Goal: Task Accomplishment & Management: Manage account settings

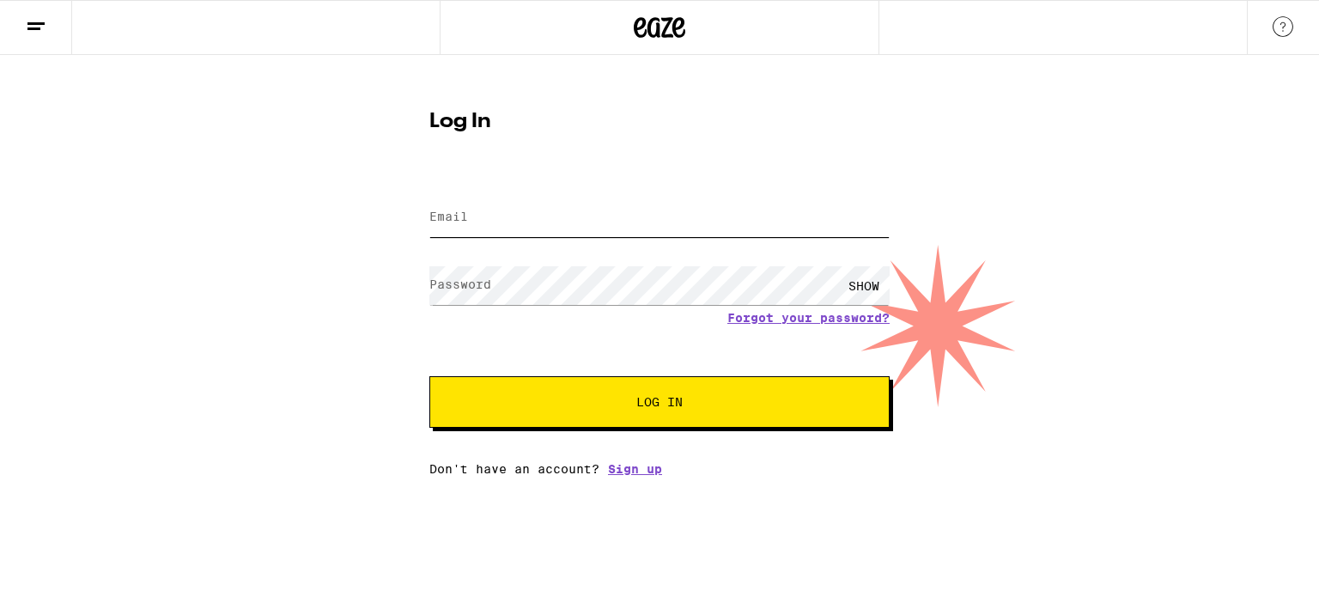
click at [476, 217] on input "Email" at bounding box center [659, 217] width 460 height 39
type input "kerichoate@gmail.com"
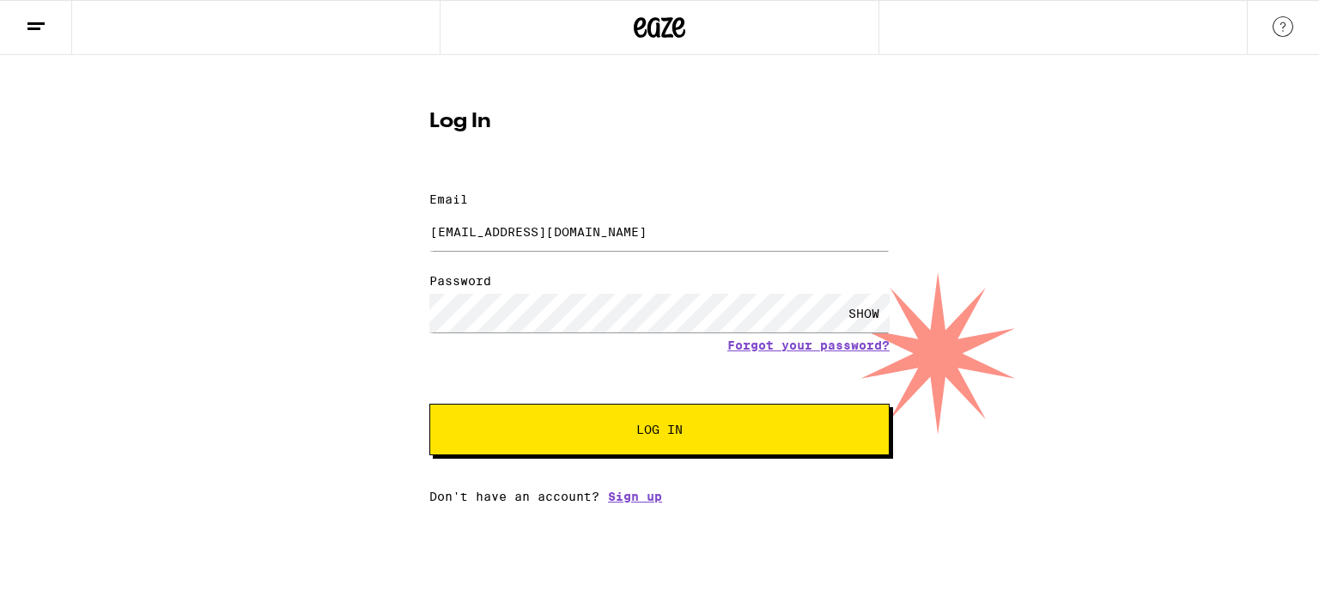
click at [492, 404] on button "Log In" at bounding box center [659, 430] width 460 height 52
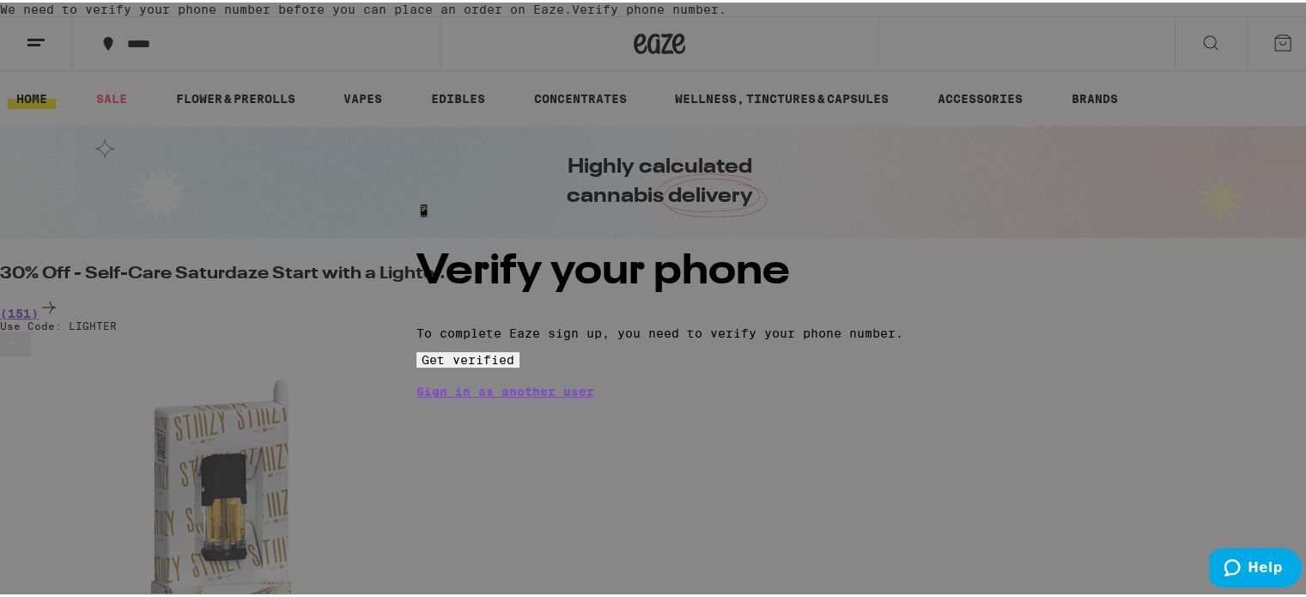
click at [514, 364] on span "Get verified" at bounding box center [468, 357] width 93 height 14
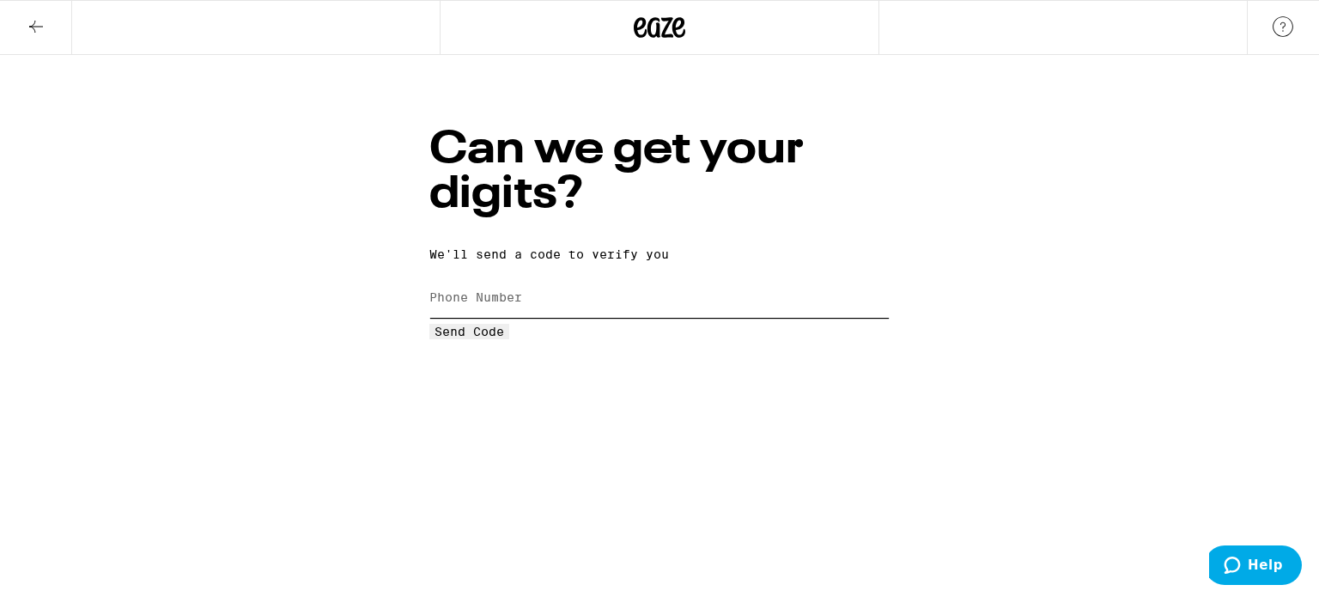
click at [630, 279] on input "Phone Number" at bounding box center [659, 298] width 460 height 39
type input "[PHONE_NUMBER]"
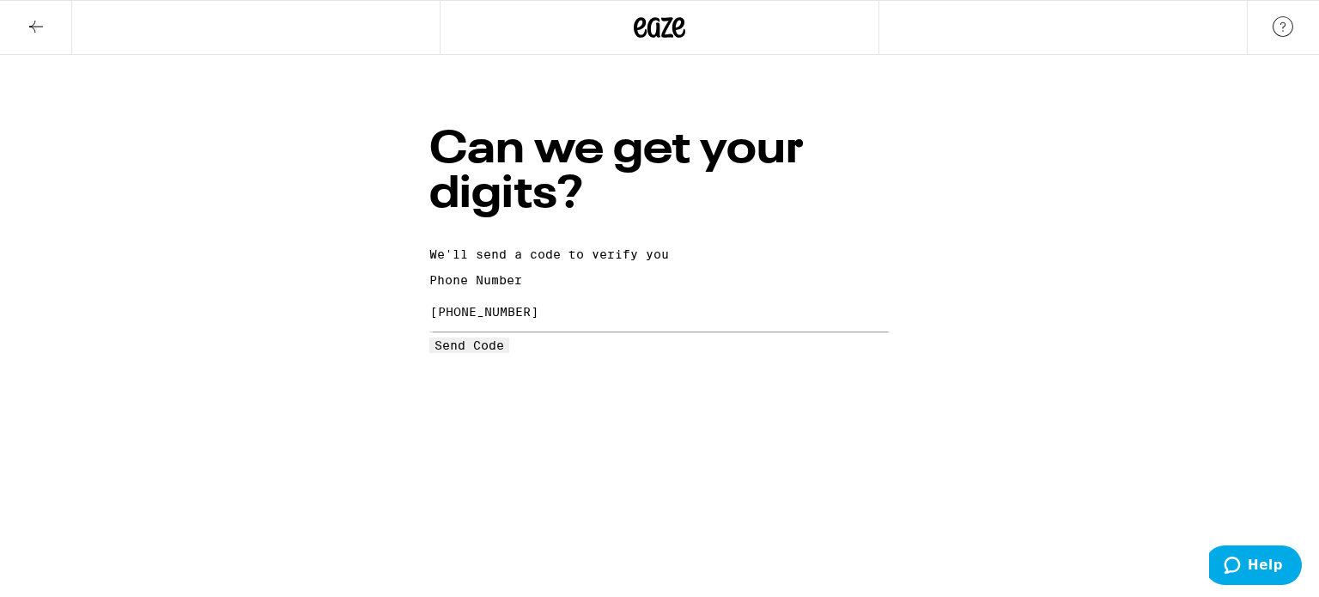
click at [504, 352] on span "Send Code" at bounding box center [470, 345] width 70 height 14
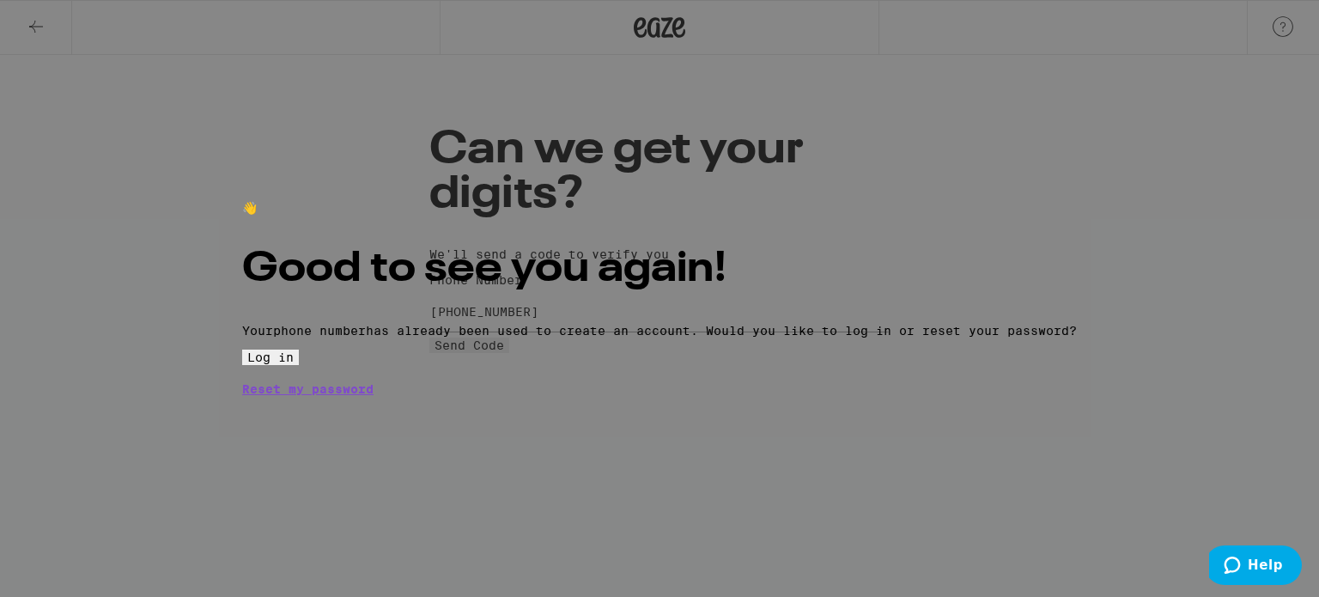
click at [299, 365] on button "Log in" at bounding box center [270, 357] width 57 height 15
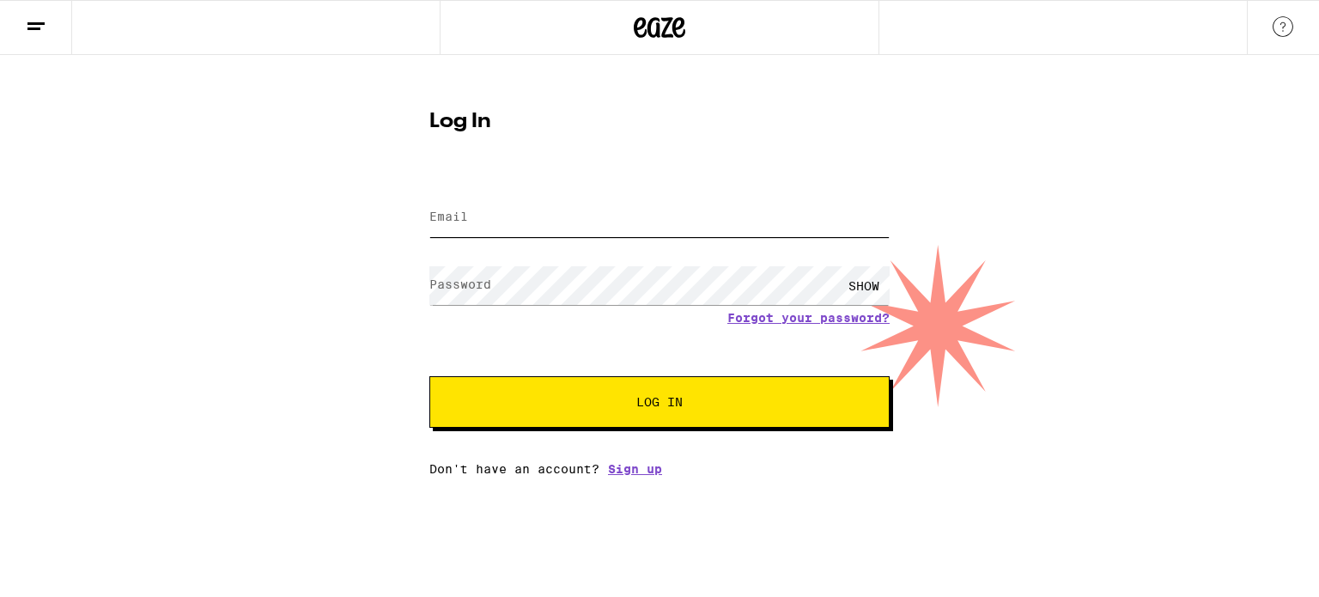
click at [540, 208] on input "Email" at bounding box center [659, 217] width 460 height 39
type input "[EMAIL_ADDRESS][DOMAIN_NAME]"
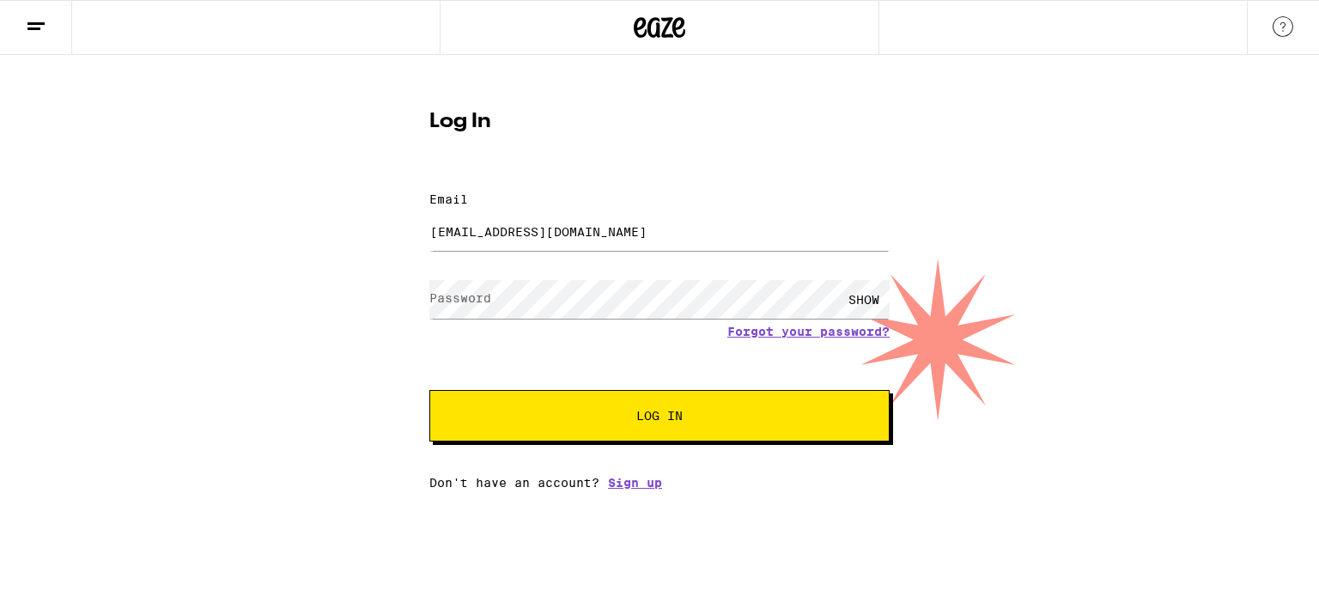
click at [498, 326] on form "Email Email kerichoate@gmail.com Password Password SHOW Forgot your password? L…" at bounding box center [659, 308] width 460 height 266
click at [460, 325] on div "Forgot your password?" at bounding box center [659, 332] width 460 height 14
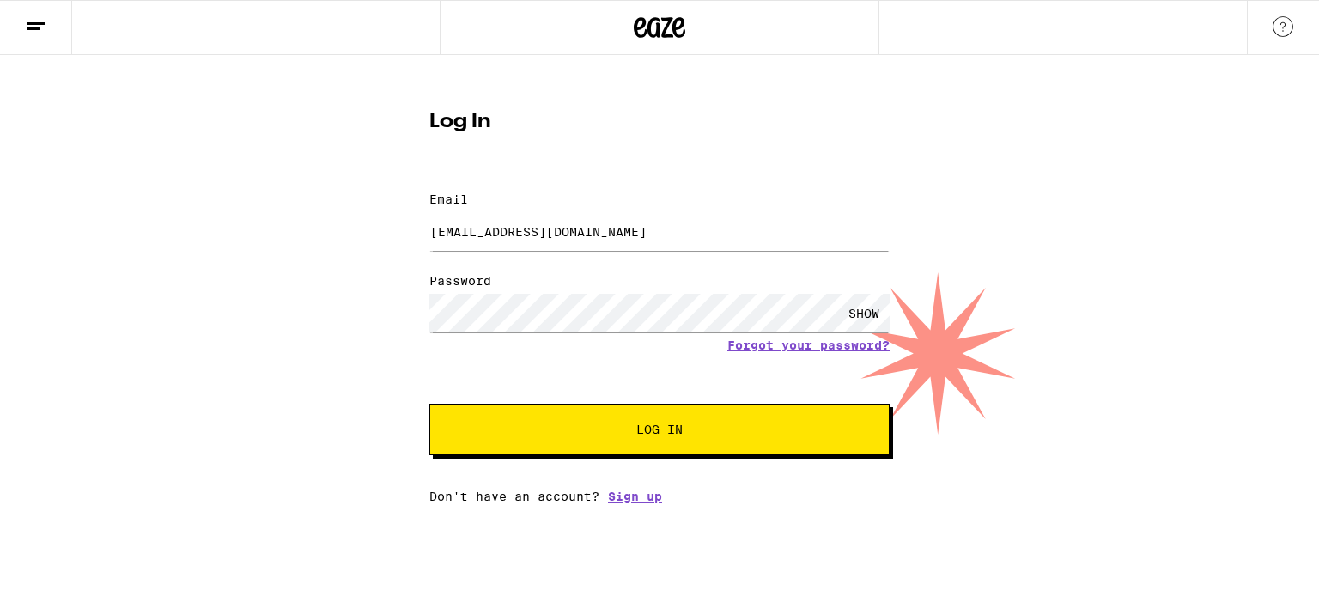
click at [498, 404] on button "Log In" at bounding box center [659, 430] width 460 height 52
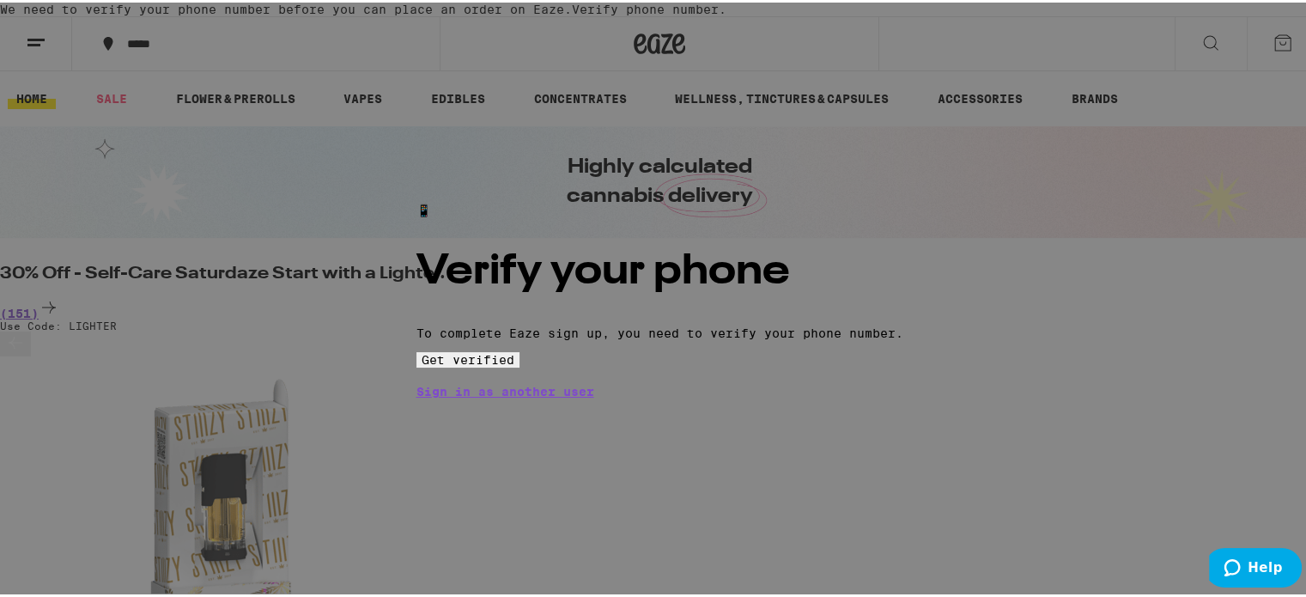
click at [514, 364] on span "Get verified" at bounding box center [468, 357] width 93 height 14
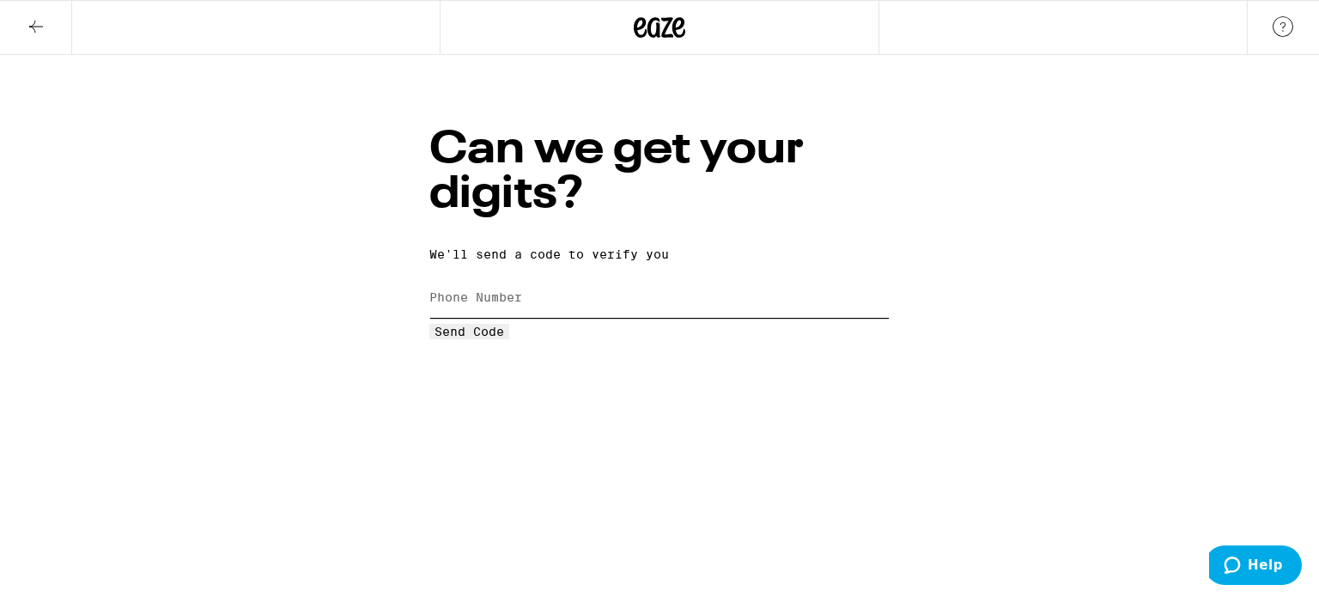
click at [630, 279] on input "Phone Number" at bounding box center [659, 298] width 460 height 39
type input "[PHONE_NUMBER]"
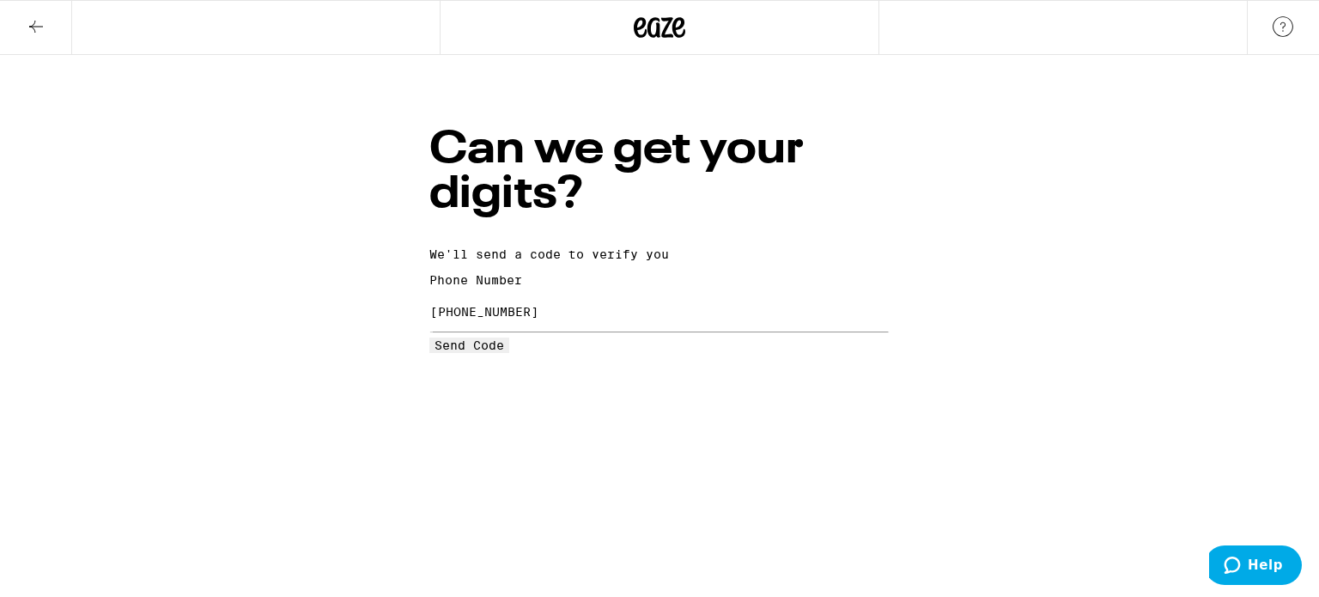
click at [504, 352] on span "Send Code" at bounding box center [470, 345] width 70 height 14
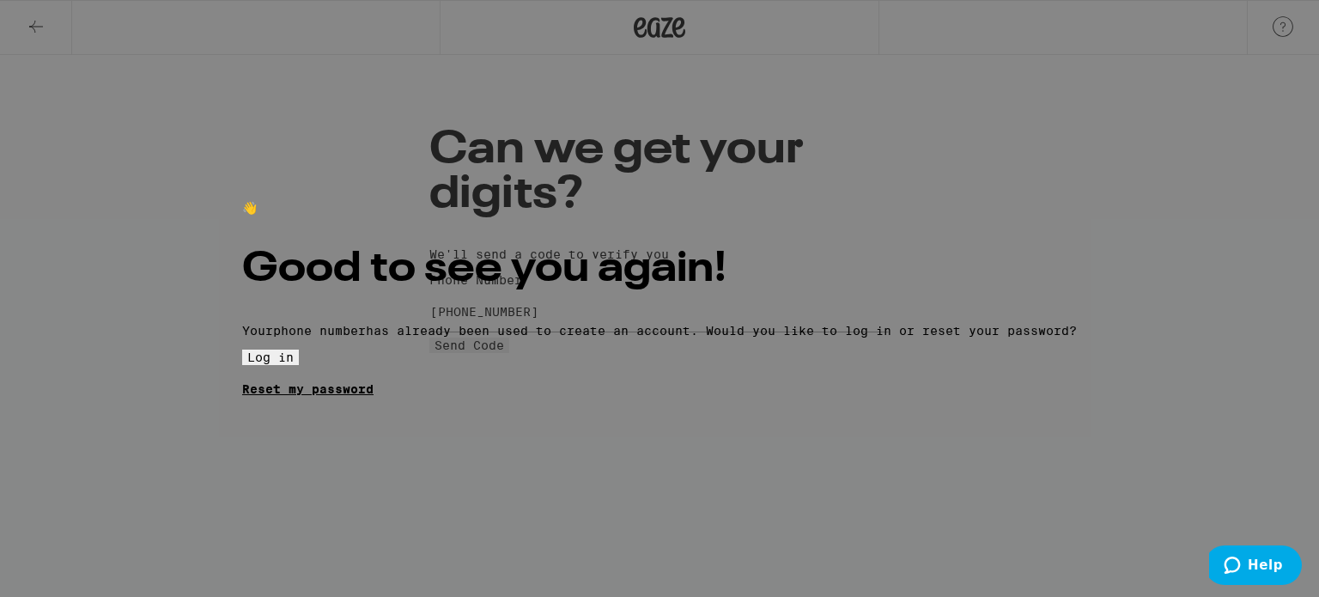
click at [374, 396] on link "Reset my password" at bounding box center [307, 389] width 131 height 14
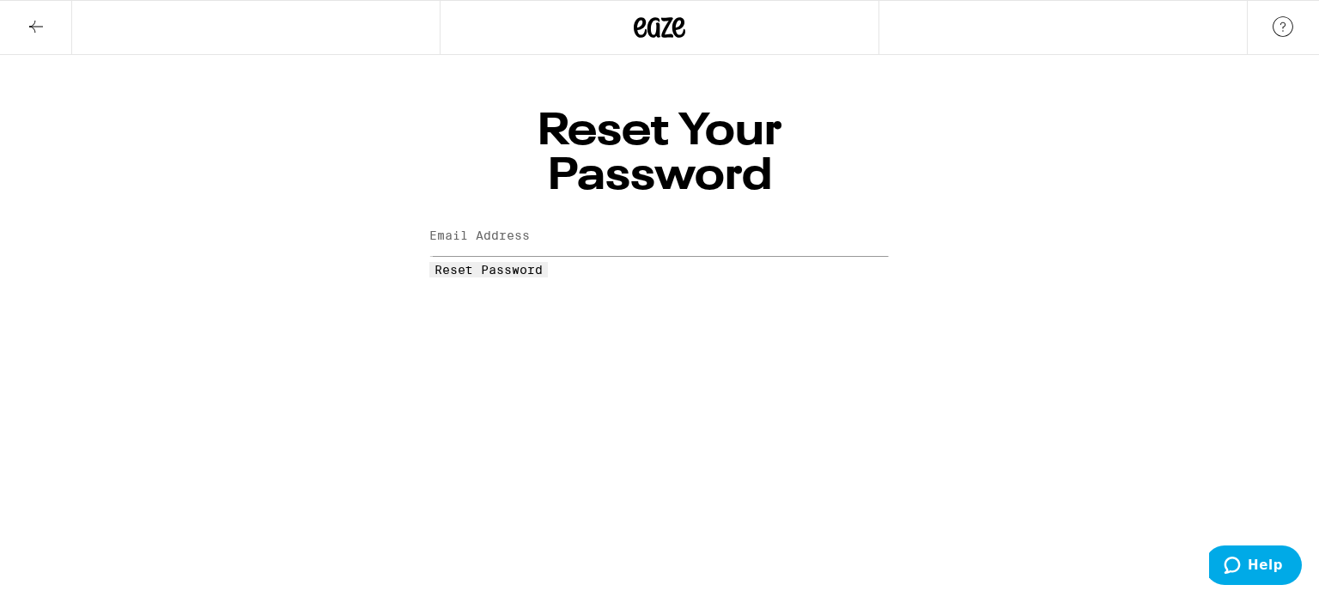
click at [528, 228] on label "Email Address" at bounding box center [479, 235] width 100 height 14
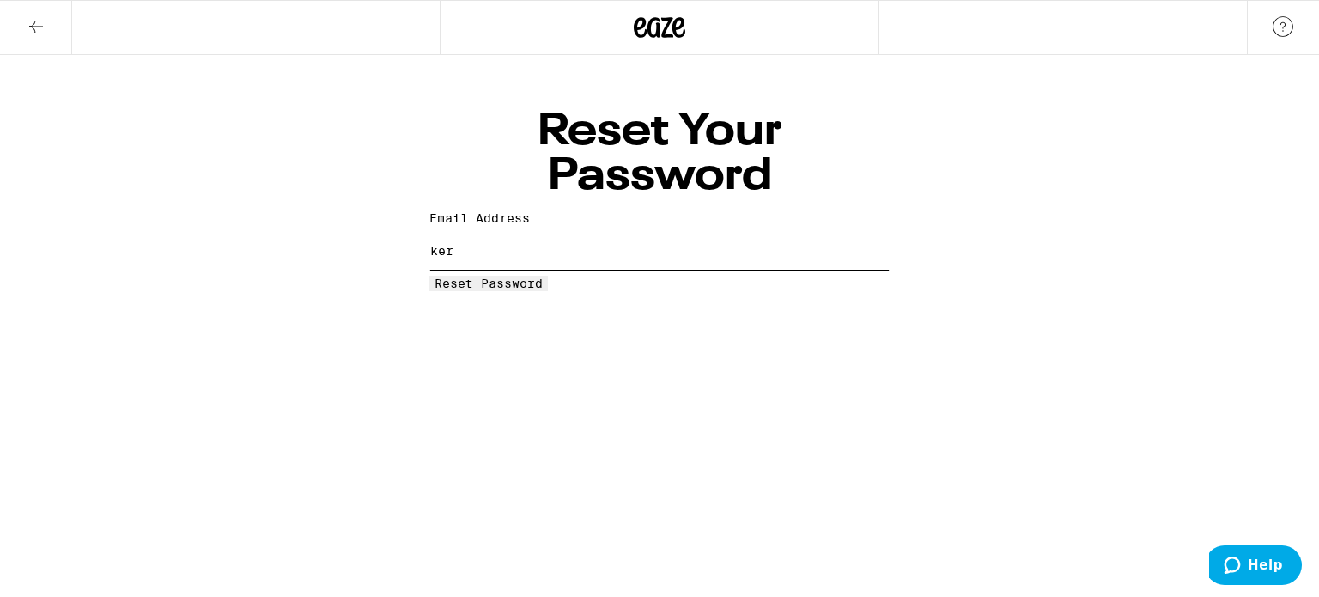
type input "[EMAIL_ADDRESS][DOMAIN_NAME]"
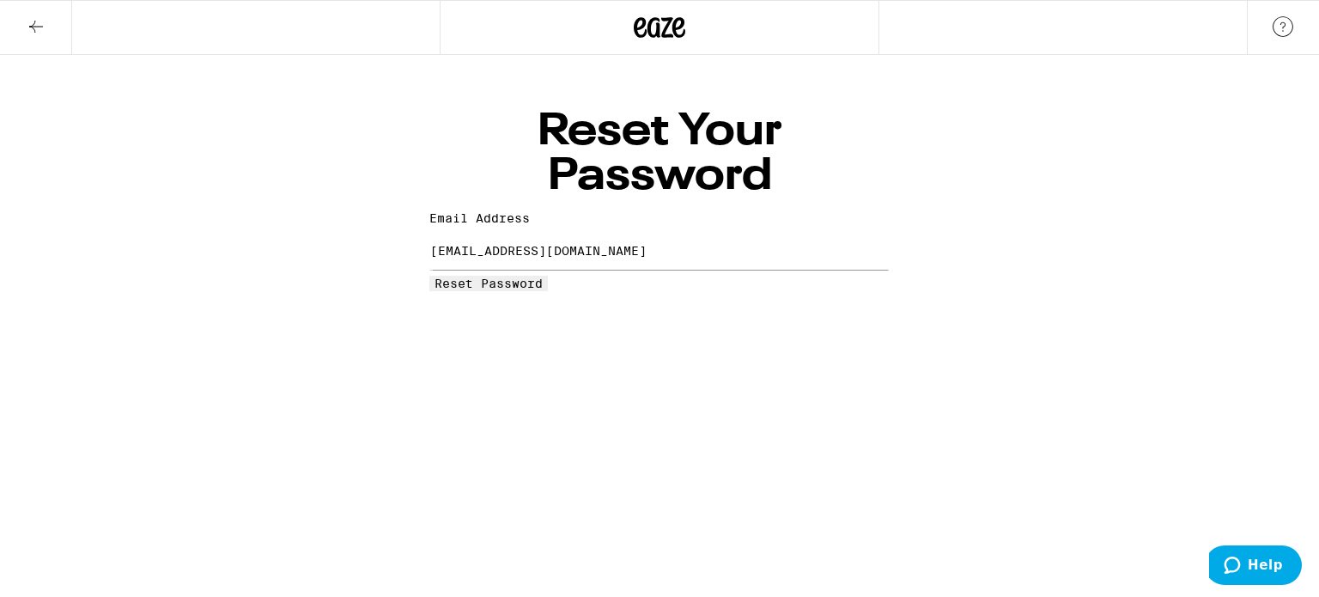
click at [521, 276] on button "Reset Password" at bounding box center [488, 283] width 119 height 15
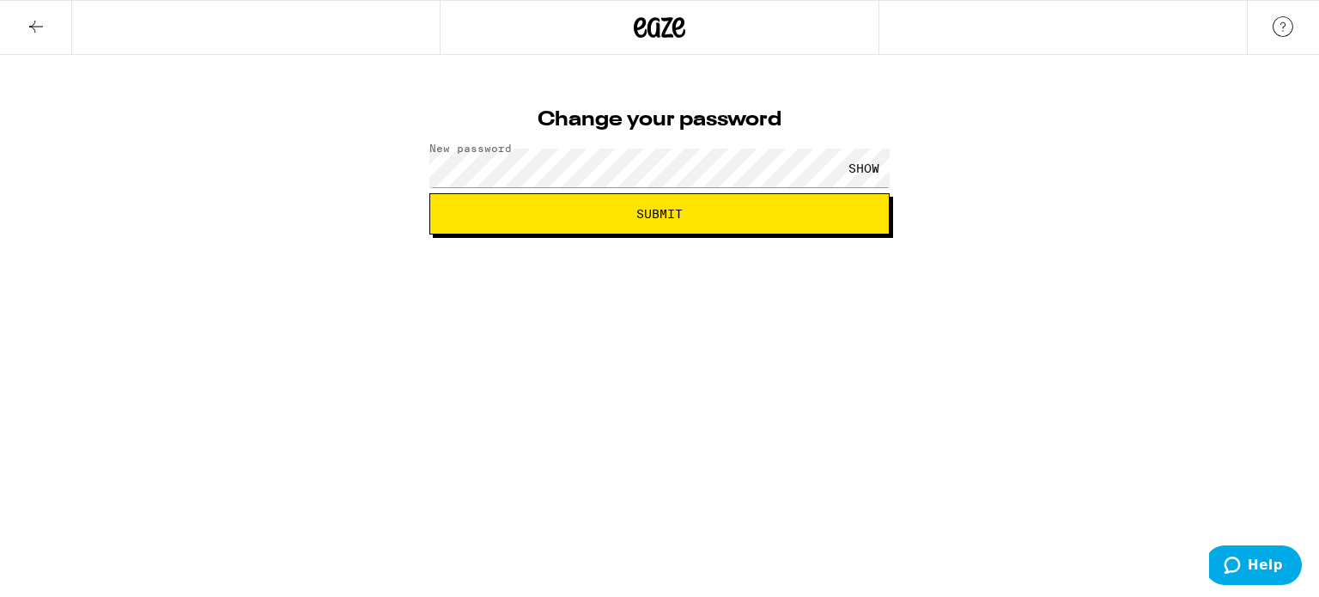
click at [487, 202] on button "Submit" at bounding box center [659, 213] width 460 height 41
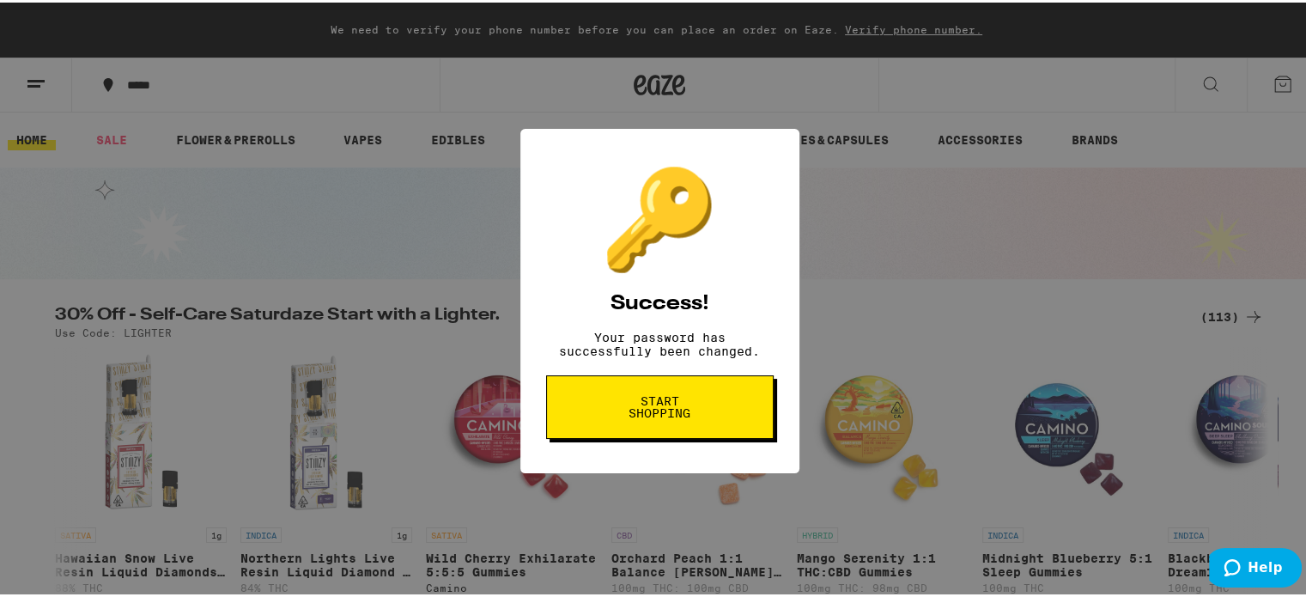
click at [627, 415] on span "Start shopping" at bounding box center [660, 405] width 88 height 24
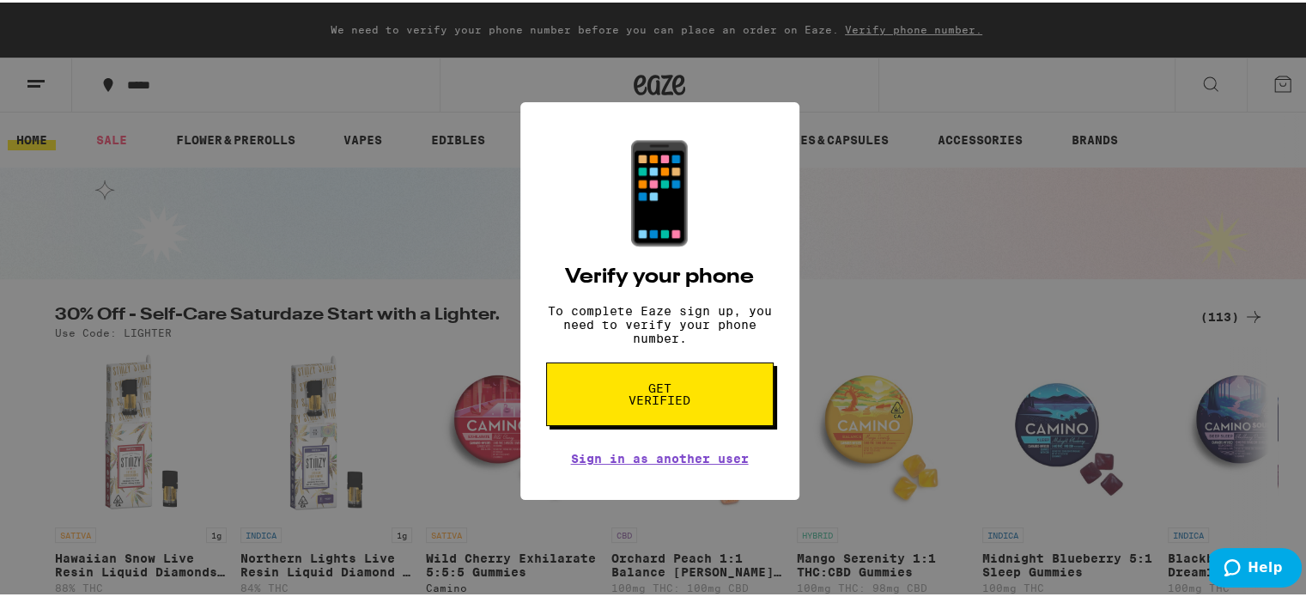
click at [636, 392] on span "Get verified" at bounding box center [660, 392] width 88 height 24
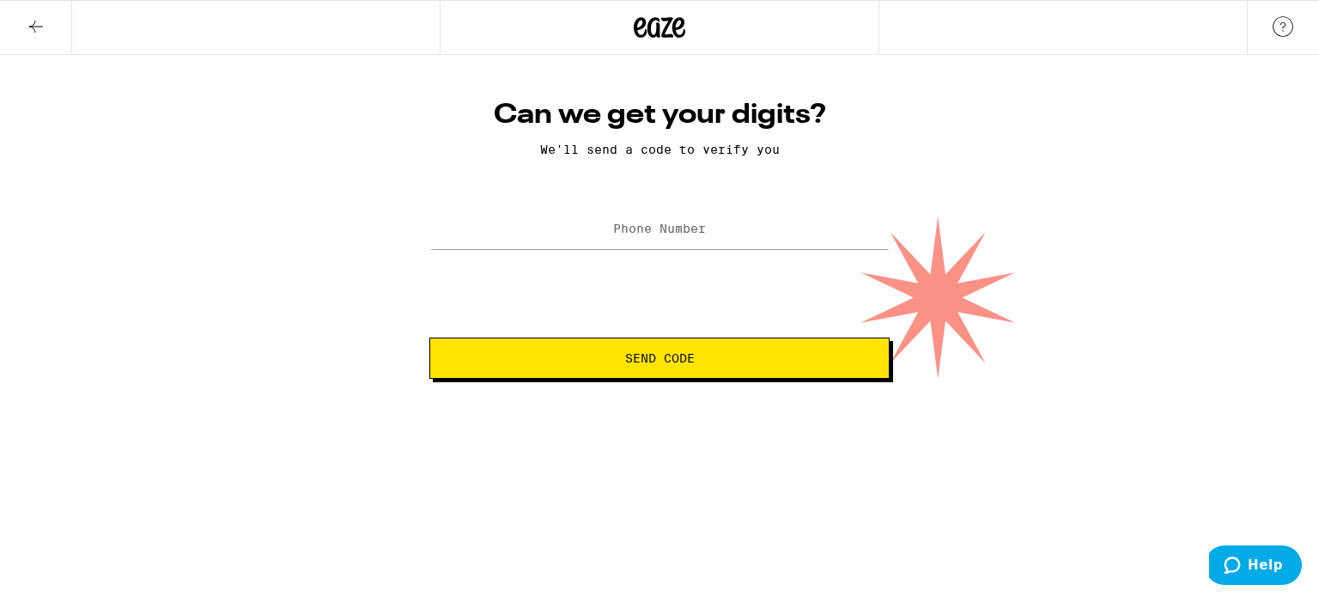
click at [632, 225] on label "Phone Number" at bounding box center [659, 229] width 93 height 14
type input "[PHONE_NUMBER]"
click at [648, 355] on span "Send Code" at bounding box center [660, 358] width 70 height 12
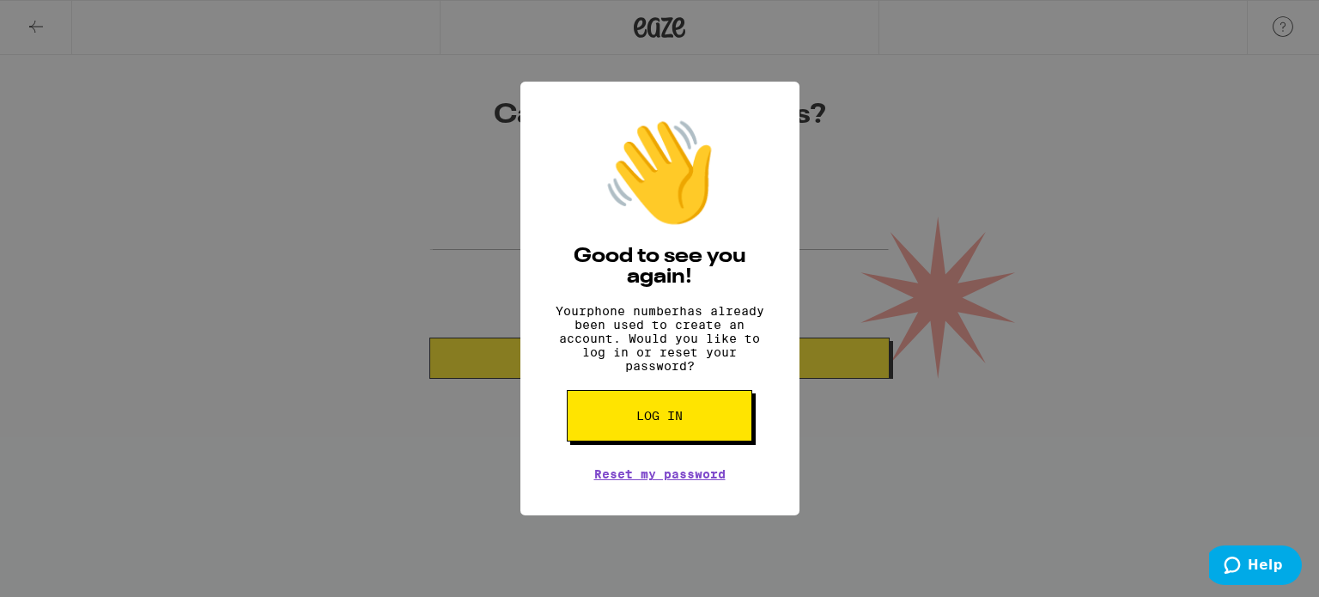
click at [667, 418] on button "Log in" at bounding box center [660, 416] width 186 height 52
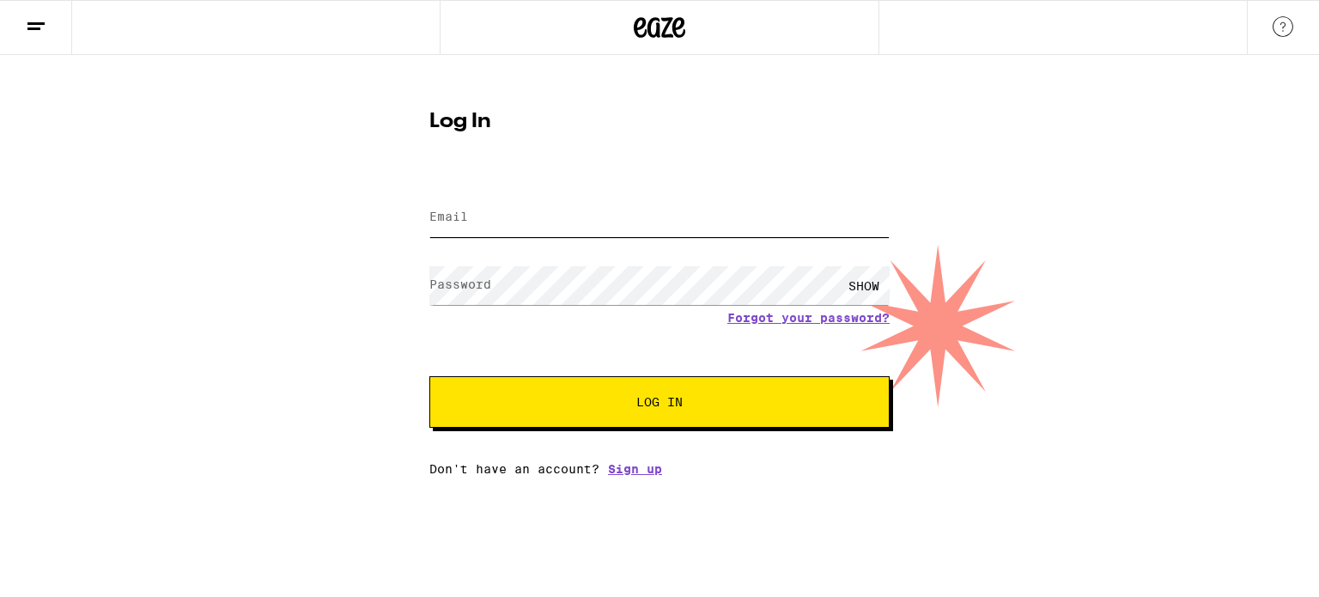
click at [547, 202] on input "Email" at bounding box center [659, 217] width 460 height 39
type input "[EMAIL_ADDRESS][DOMAIN_NAME]"
click at [443, 277] on label "Password" at bounding box center [460, 284] width 62 height 14
click at [508, 394] on button "Log In" at bounding box center [659, 402] width 460 height 52
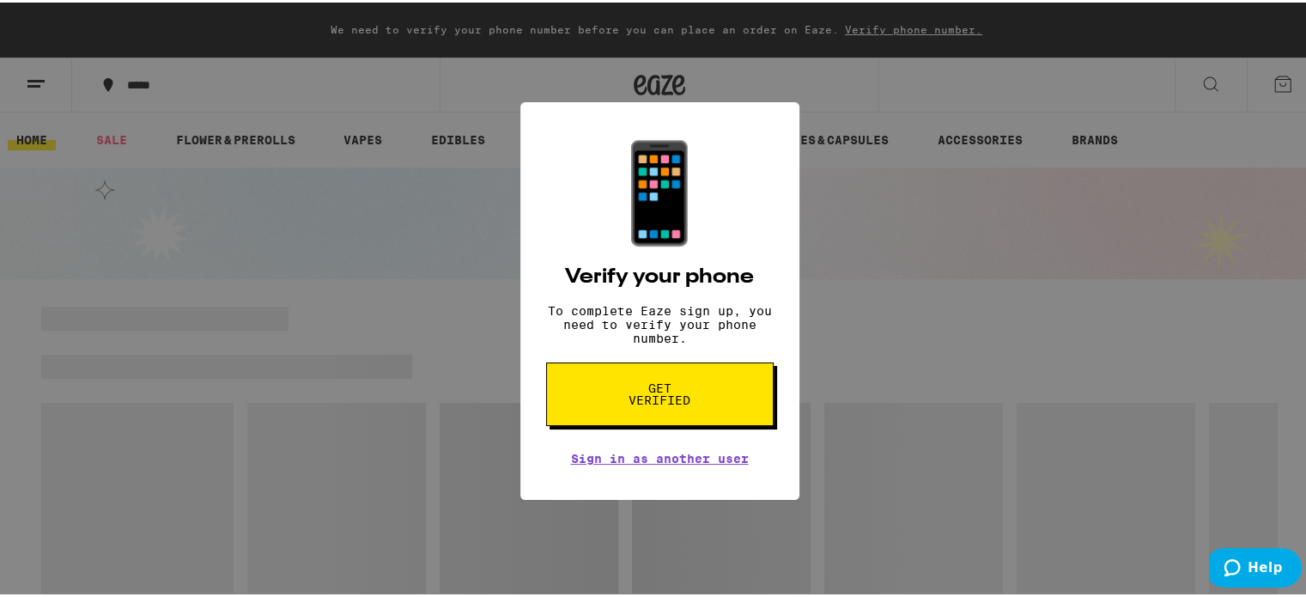
click at [508, 394] on div "📱 Verify your phone To complete Eaze sign up, you need to verify your phone num…" at bounding box center [659, 298] width 1319 height 597
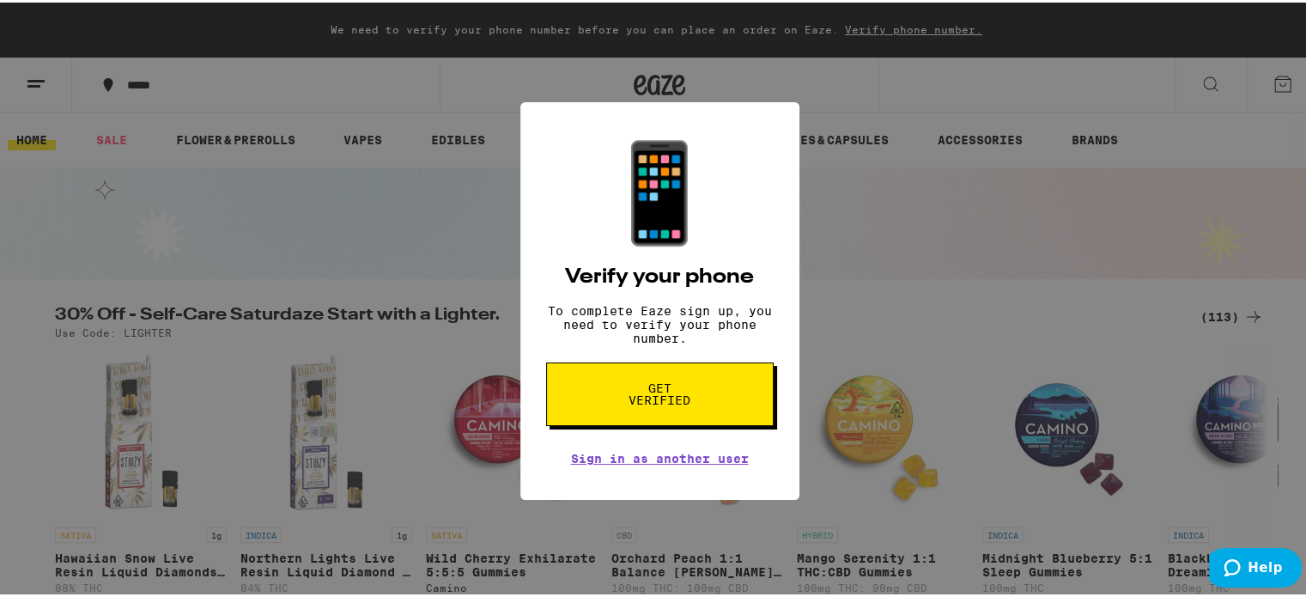
click at [756, 137] on div "📱 Verify your phone To complete Eaze sign up, you need to verify your phone num…" at bounding box center [659, 299] width 279 height 399
click at [701, 392] on button "Get verified" at bounding box center [660, 392] width 228 height 64
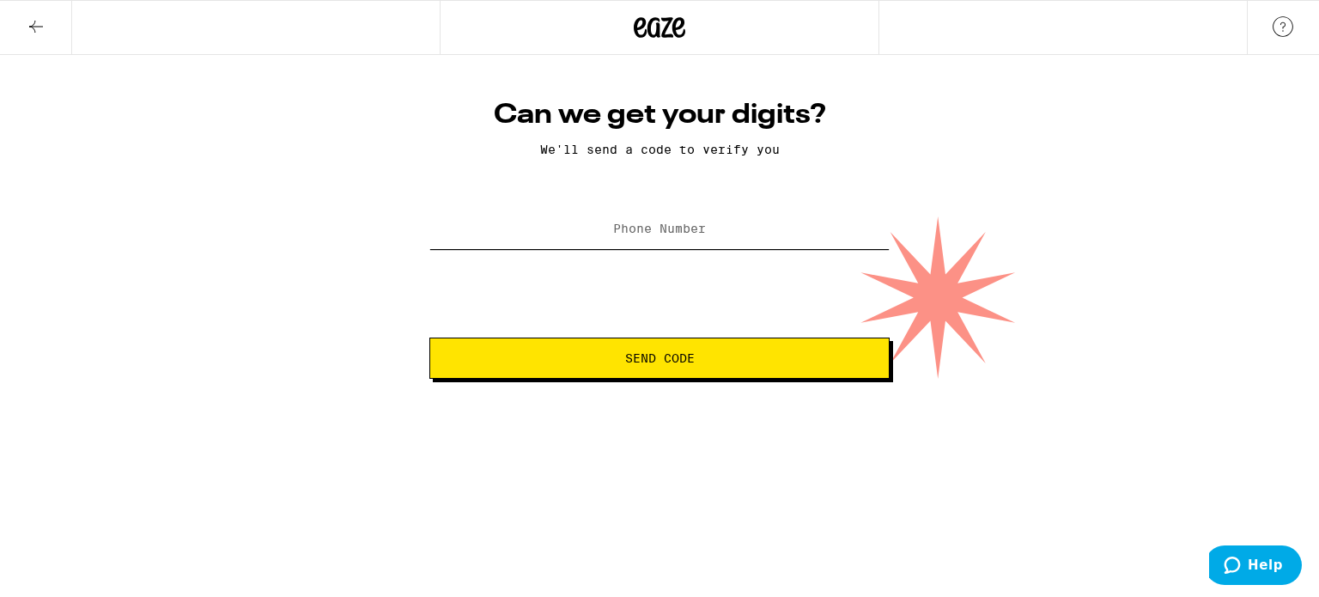
click at [681, 216] on input "Phone Number" at bounding box center [659, 229] width 460 height 39
type input "[PHONE_NUMBER]"
click at [635, 356] on span "Send Code" at bounding box center [660, 358] width 70 height 12
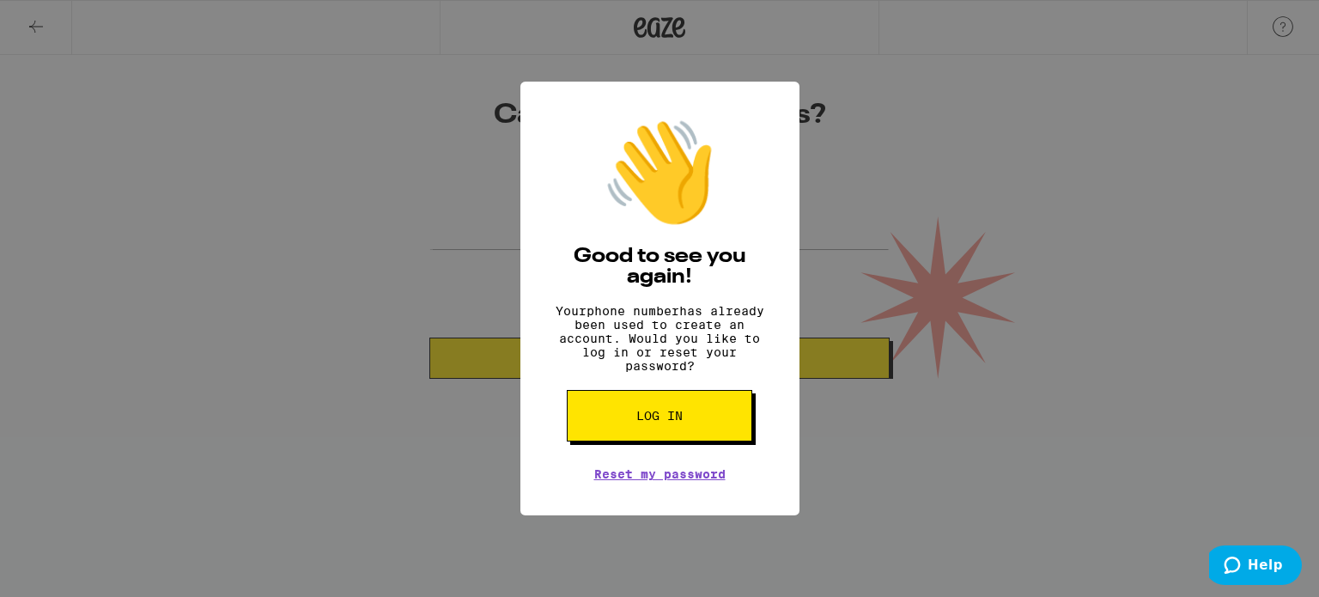
click at [690, 426] on button "Log in" at bounding box center [660, 416] width 186 height 52
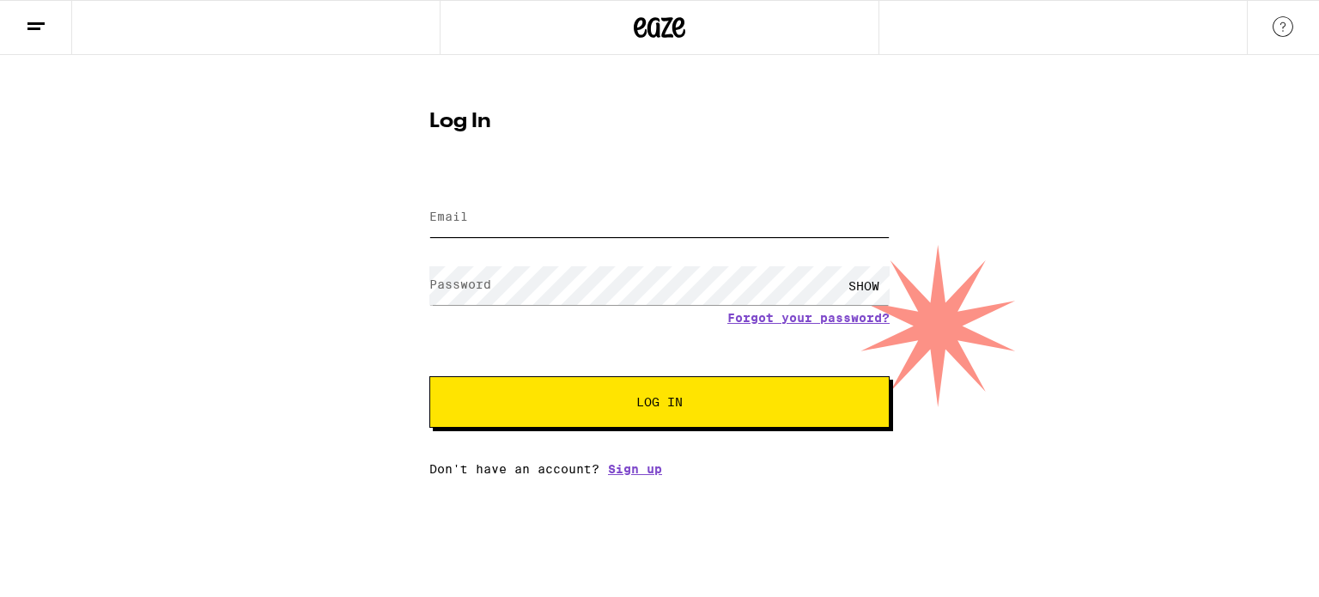
click at [531, 224] on input "Email" at bounding box center [659, 217] width 460 height 39
type input "[EMAIL_ADDRESS][DOMAIN_NAME]"
click at [478, 284] on label "Password" at bounding box center [460, 284] width 62 height 14
click at [538, 396] on button "Log In" at bounding box center [659, 402] width 460 height 52
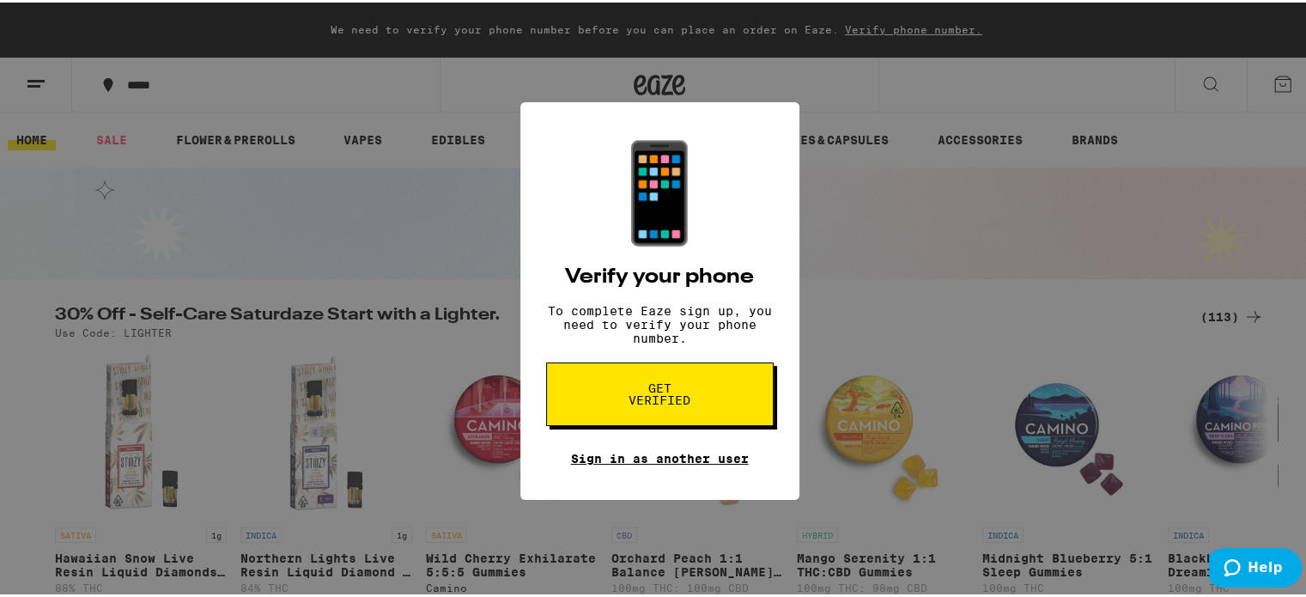
click at [616, 463] on link "Sign in as another user" at bounding box center [660, 456] width 178 height 14
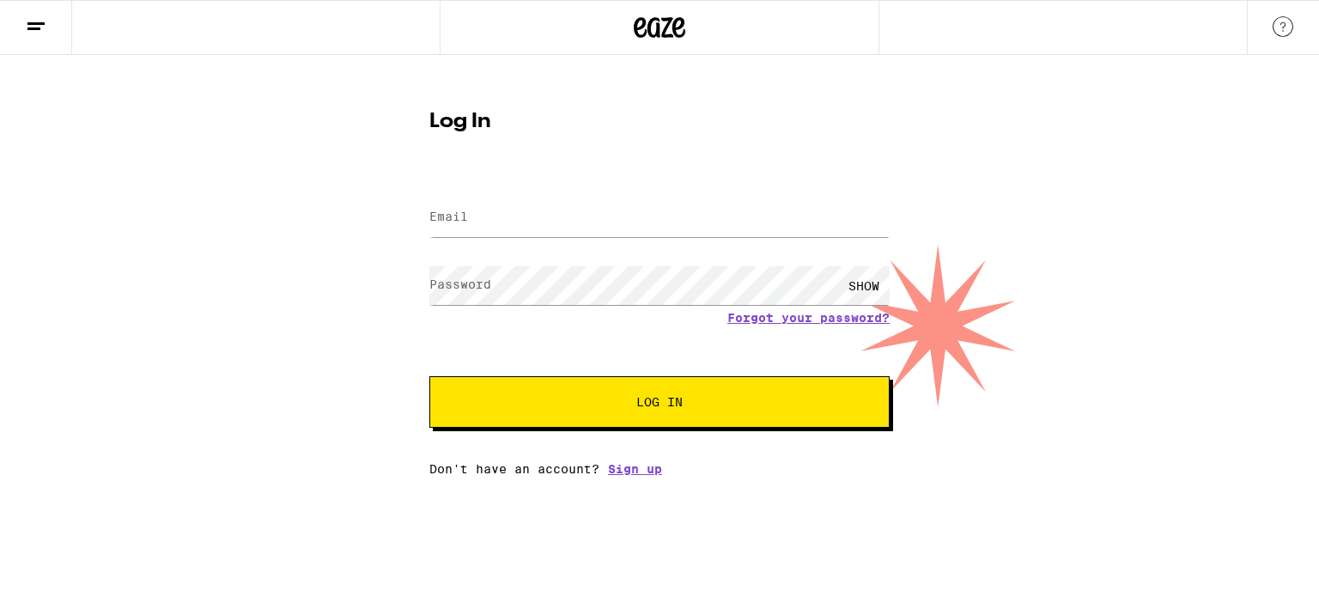
type input "[EMAIL_ADDRESS][DOMAIN_NAME]"
click at [464, 388] on button "Log In" at bounding box center [659, 402] width 460 height 52
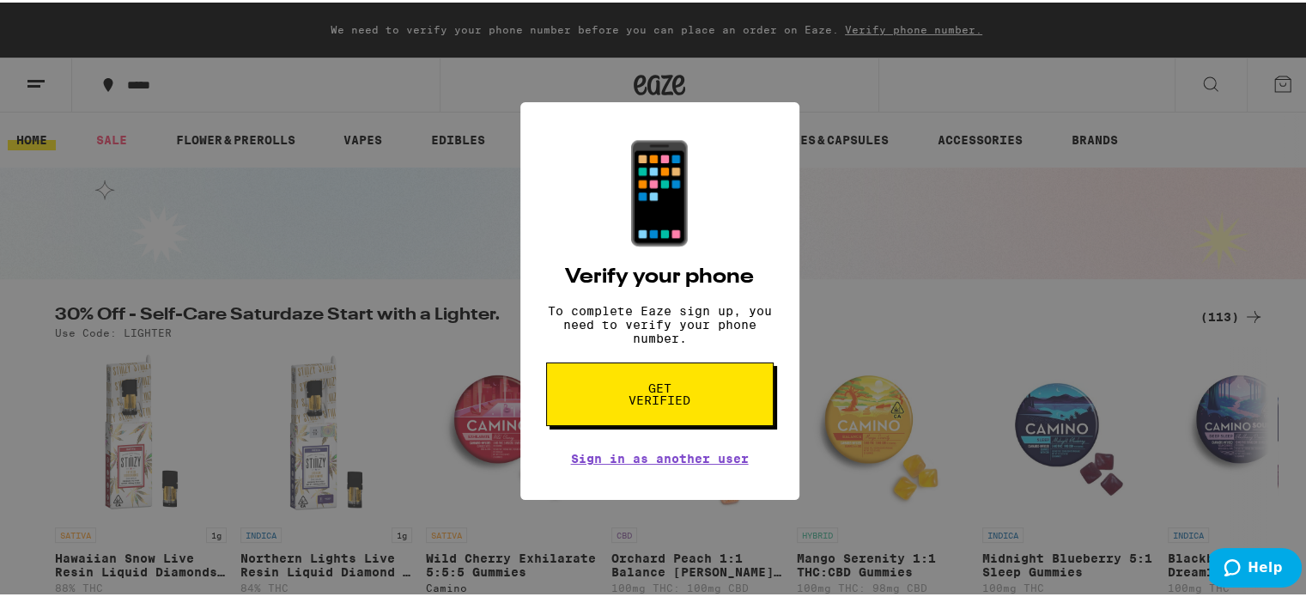
click at [104, 131] on div "📱 Verify your phone To complete Eaze sign up, you need to verify your phone num…" at bounding box center [659, 298] width 1319 height 597
click at [894, 21] on div "📱 Verify your phone To complete Eaze sign up, you need to verify your phone num…" at bounding box center [659, 298] width 1319 height 597
click at [625, 394] on span "Get verified" at bounding box center [660, 392] width 88 height 24
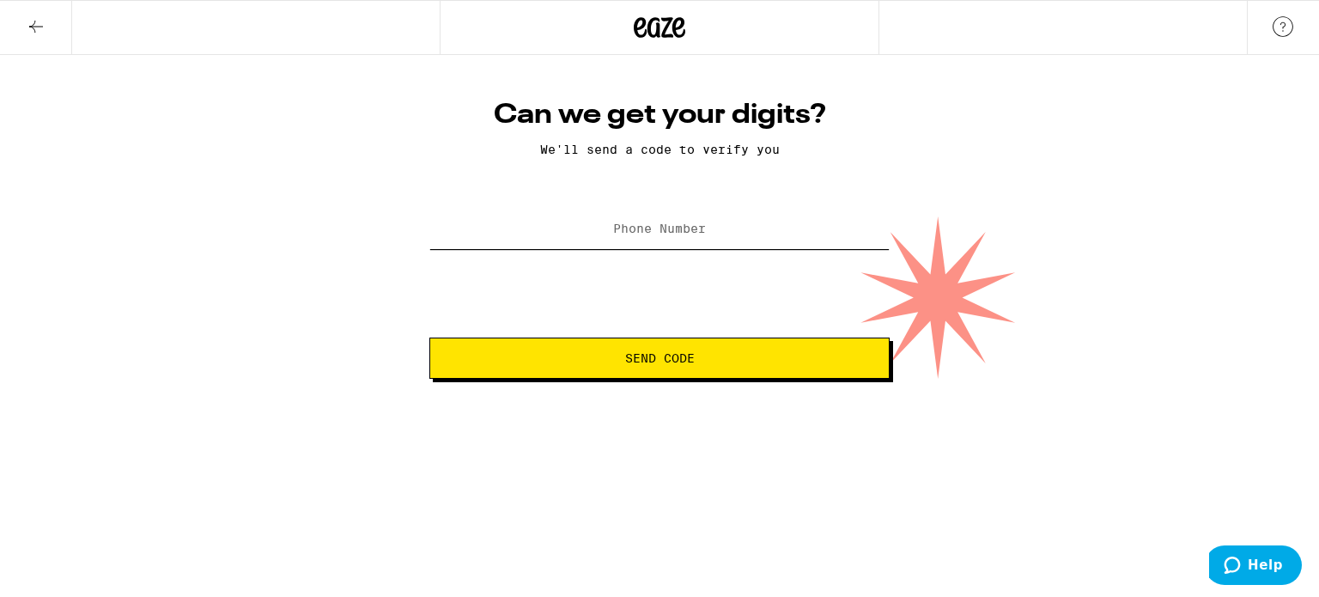
click at [612, 222] on input "Phone Number" at bounding box center [659, 229] width 460 height 39
type input "[PHONE_NUMBER]"
click at [468, 350] on button "Send Code" at bounding box center [659, 358] width 460 height 41
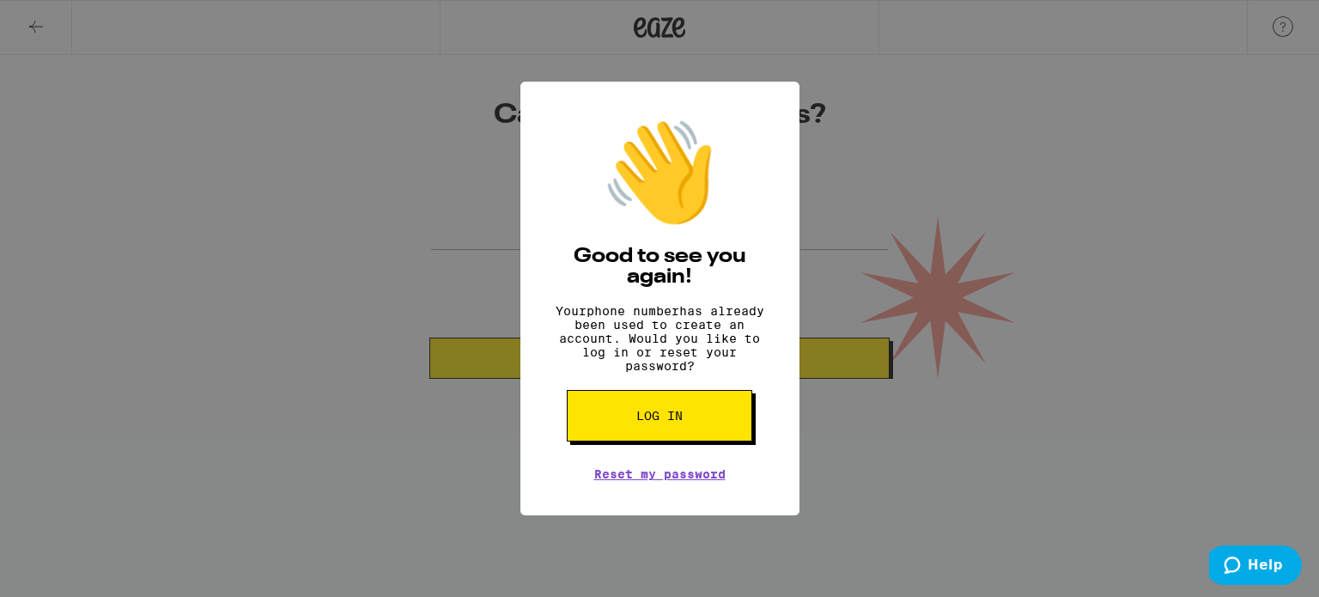
click at [657, 421] on span "Log in" at bounding box center [659, 416] width 46 height 12
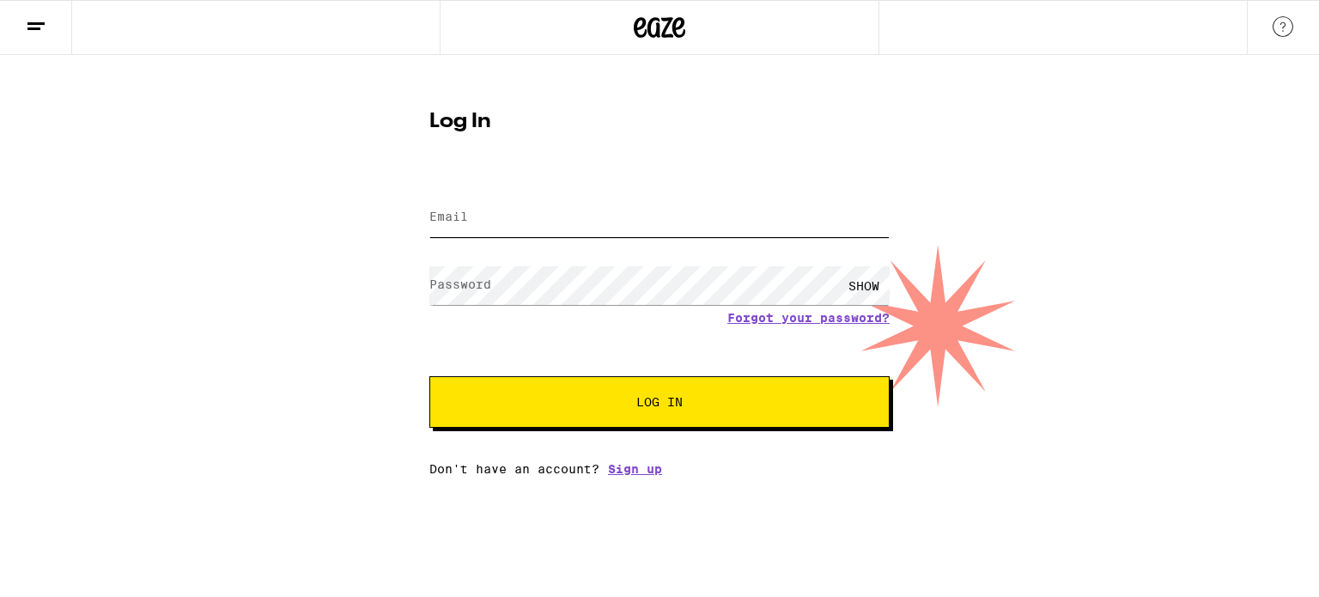
click at [574, 204] on input "Email" at bounding box center [659, 217] width 460 height 39
type input "[EMAIL_ADDRESS][DOMAIN_NAME]"
click at [650, 393] on button "Log In" at bounding box center [659, 402] width 460 height 52
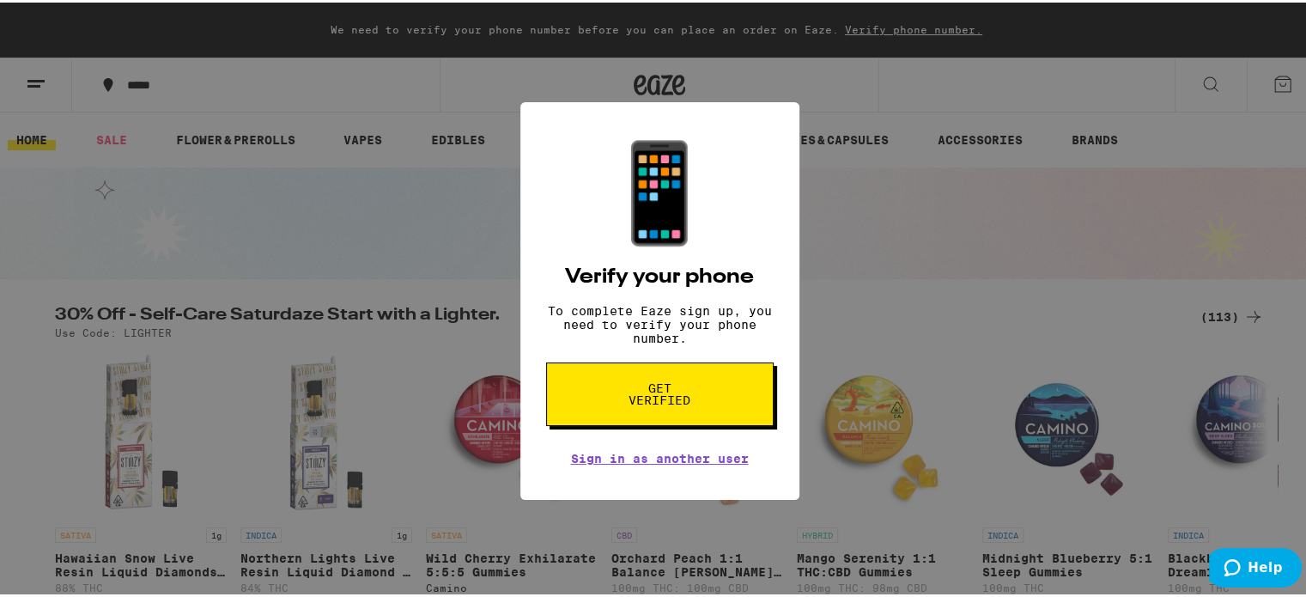
click at [57, 186] on div "📱 Verify your phone To complete Eaze sign up, you need to verify your phone num…" at bounding box center [659, 298] width 1319 height 597
click at [1201, 71] on div "📱 Verify your phone To complete Eaze sign up, you need to verify your phone num…" at bounding box center [659, 298] width 1319 height 597
click at [1268, 74] on div "📱 Verify your phone To complete Eaze sign up, you need to verify your phone num…" at bounding box center [659, 298] width 1319 height 597
click at [677, 463] on link "Sign in as another user" at bounding box center [660, 456] width 178 height 14
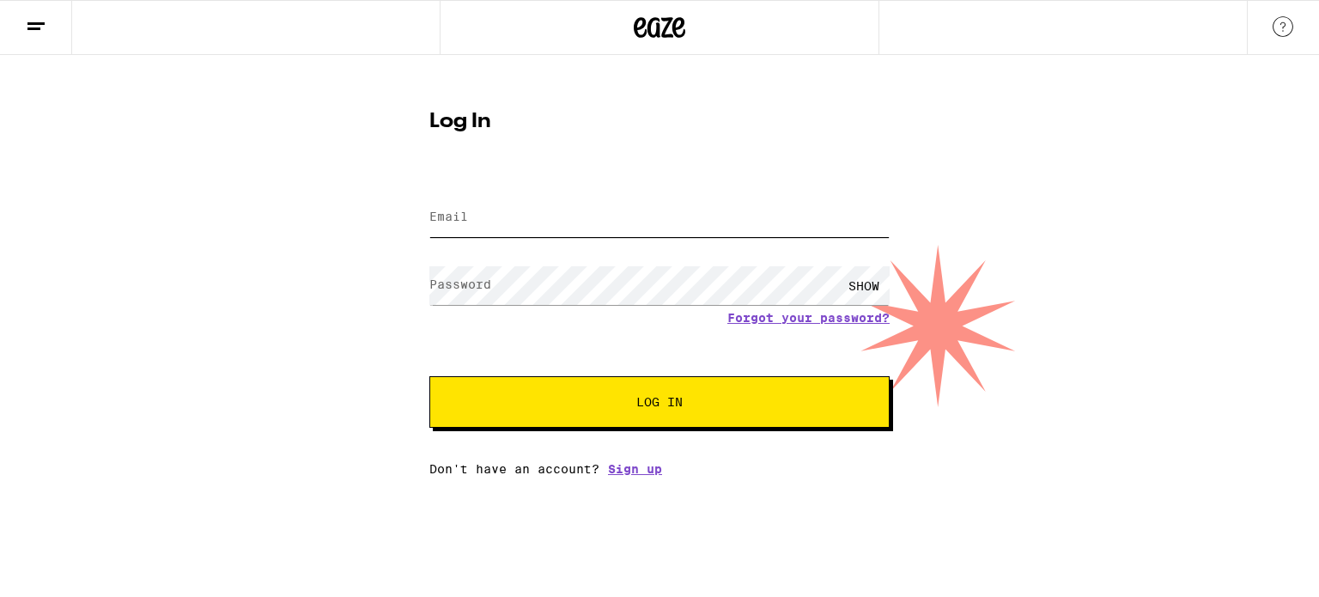
drag, startPoint x: 0, startPoint y: 0, endPoint x: 588, endPoint y: 216, distance: 626.6
click at [588, 216] on input "Email" at bounding box center [659, 217] width 460 height 39
type input "[EMAIL_ADDRESS][DOMAIN_NAME]"
click at [560, 405] on span "Log In" at bounding box center [659, 402] width 321 height 12
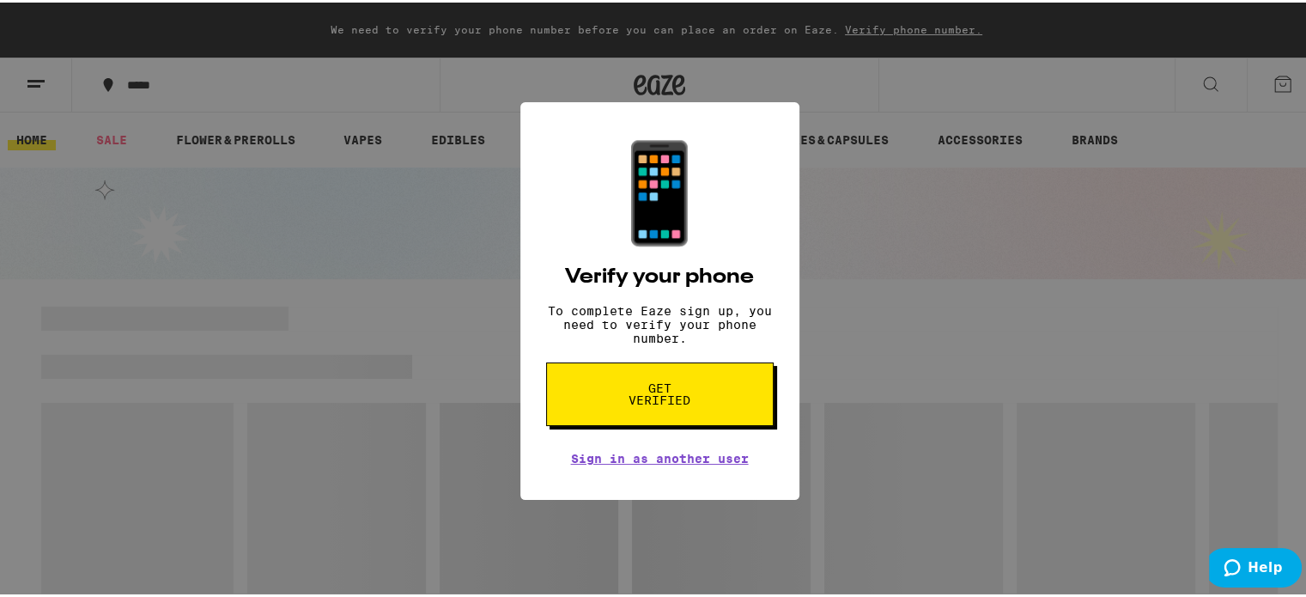
click at [589, 397] on button "Get verified" at bounding box center [660, 392] width 228 height 64
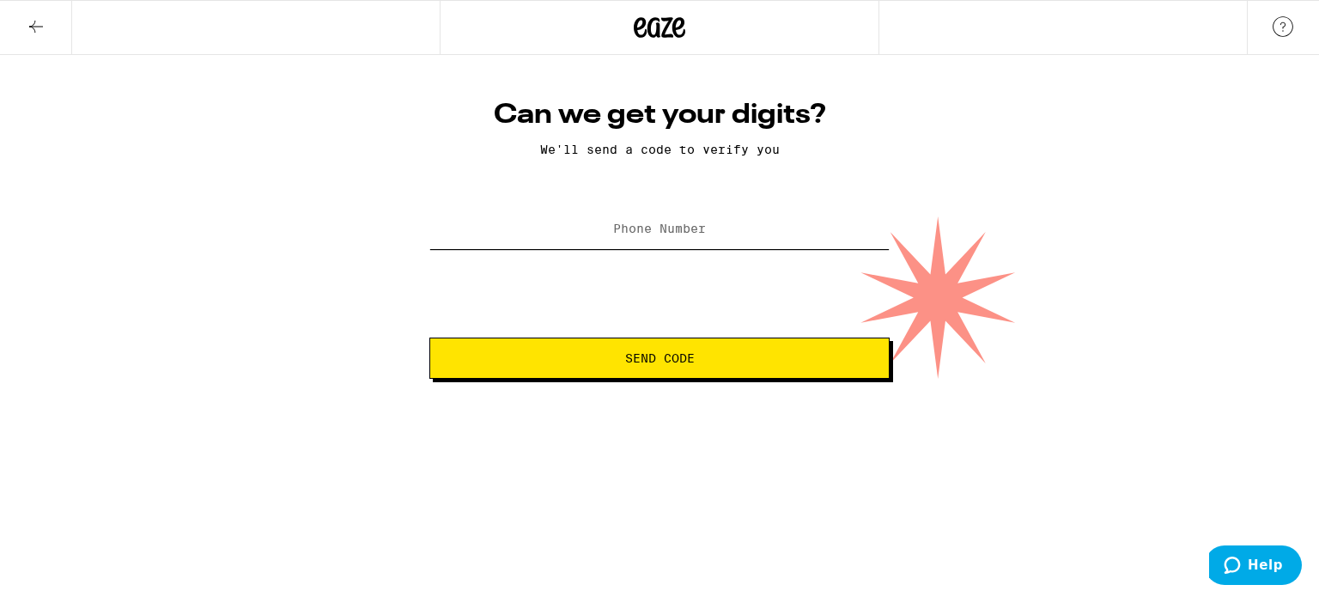
click at [591, 211] on input "Phone Number" at bounding box center [659, 229] width 460 height 39
type input "[PHONE_NUMBER]"
click at [586, 356] on span "Send Code" at bounding box center [659, 358] width 431 height 12
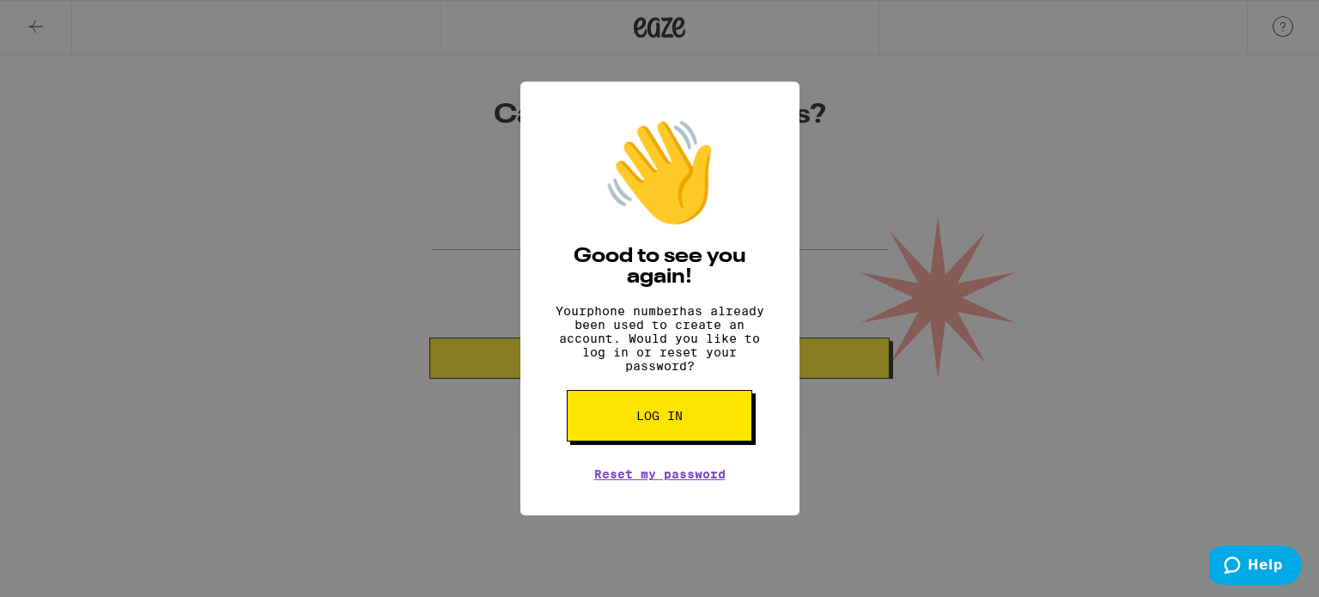
click at [645, 422] on span "Log in" at bounding box center [659, 416] width 46 height 12
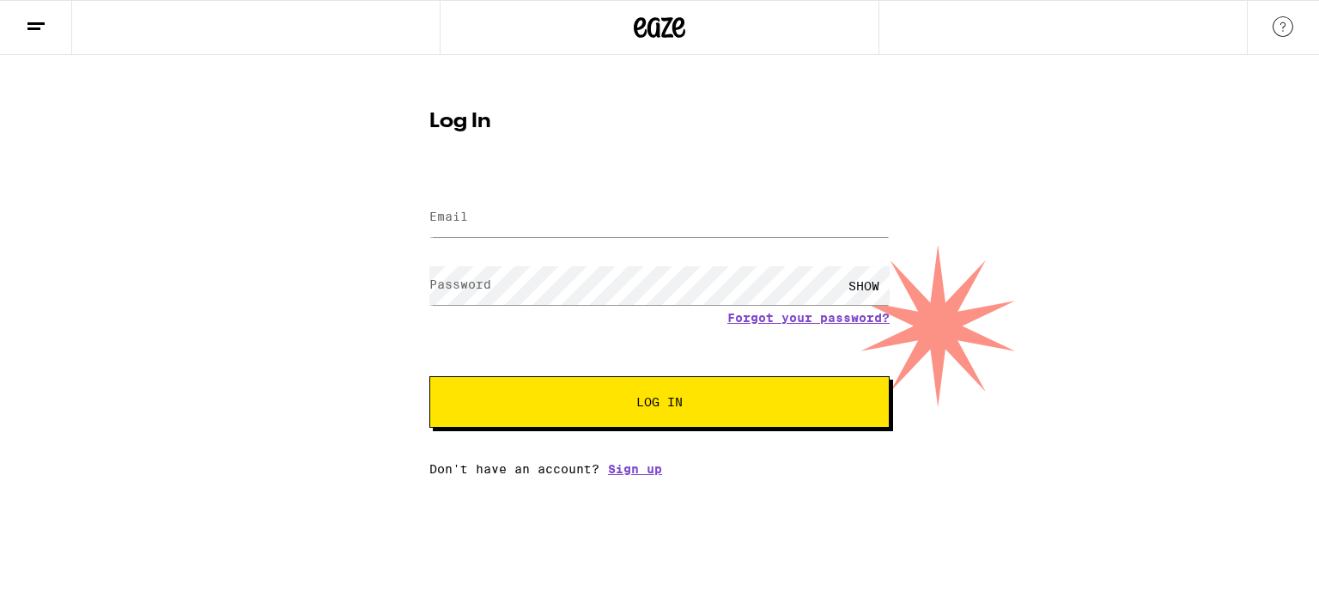
click at [497, 197] on div at bounding box center [659, 217] width 460 height 51
click at [510, 216] on input "Email" at bounding box center [659, 217] width 460 height 39
type input "[EMAIL_ADDRESS][DOMAIN_NAME]"
click at [581, 394] on button "Log In" at bounding box center [659, 402] width 460 height 52
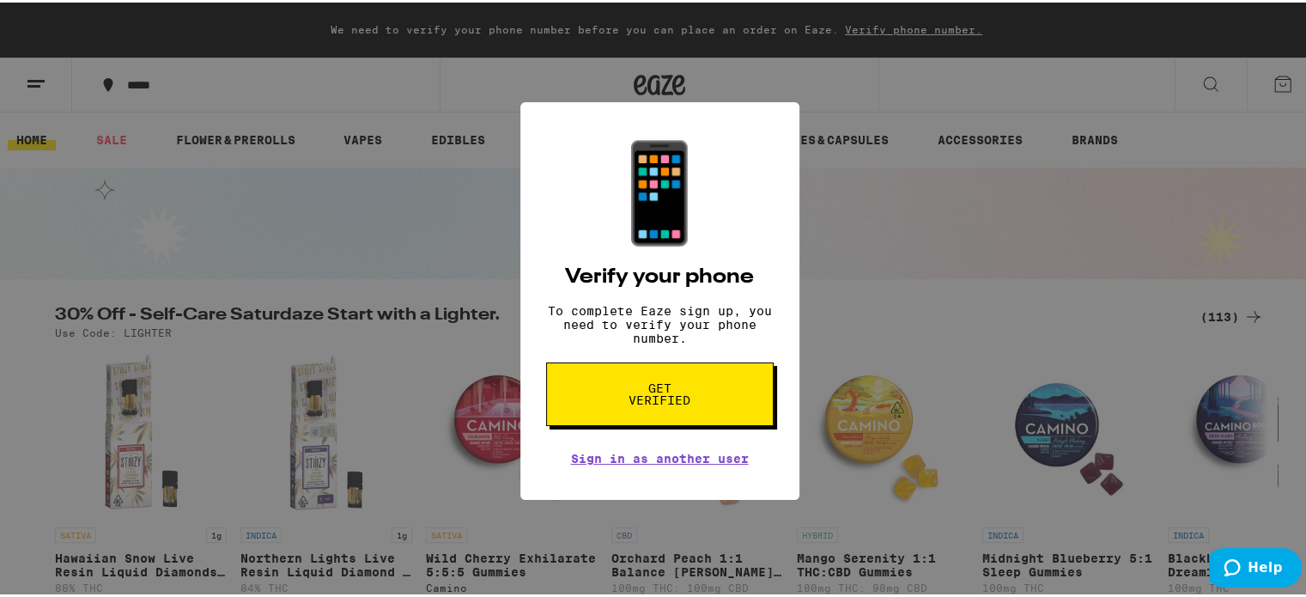
click at [581, 393] on button "Get verified" at bounding box center [660, 392] width 228 height 64
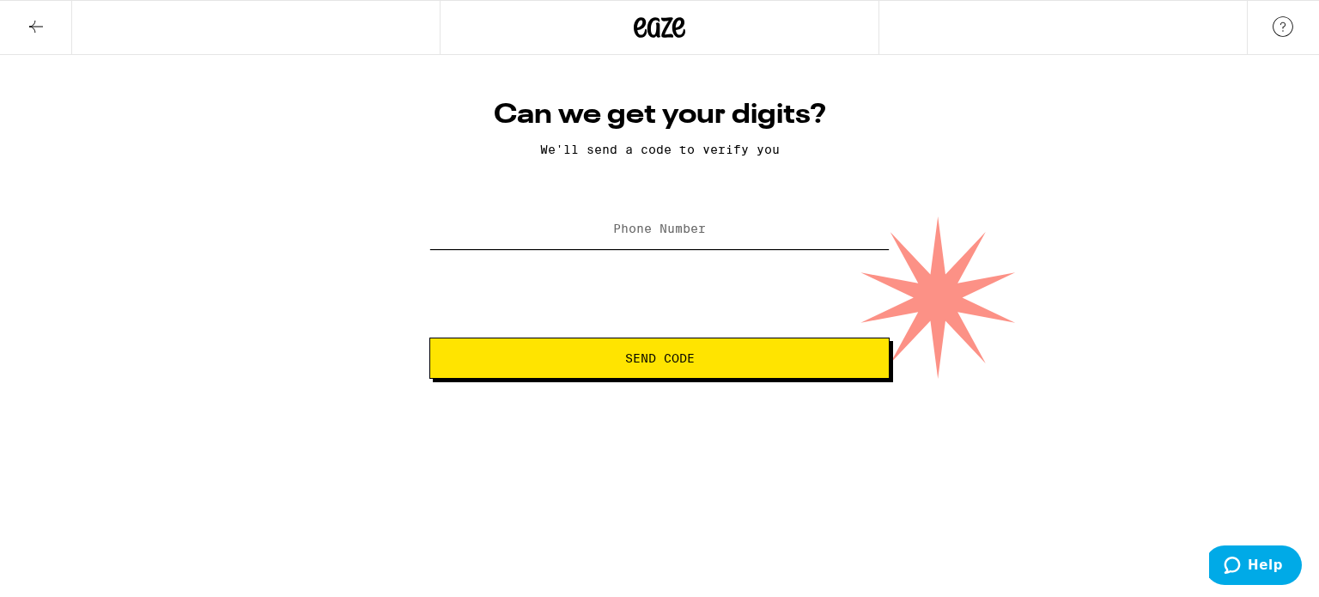
click at [563, 228] on input "Phone Number" at bounding box center [659, 229] width 460 height 39
type input "[PHONE_NUMBER]"
click at [594, 356] on span "Send Code" at bounding box center [659, 358] width 431 height 12
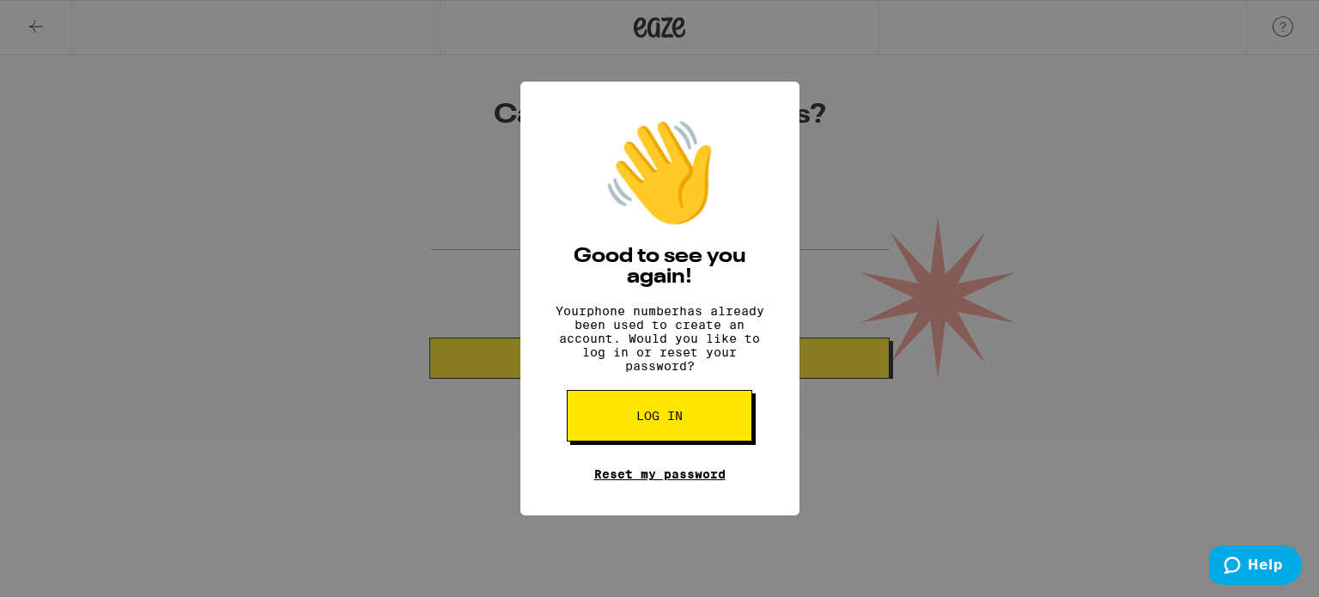
click at [679, 481] on link "Reset my password" at bounding box center [659, 474] width 131 height 14
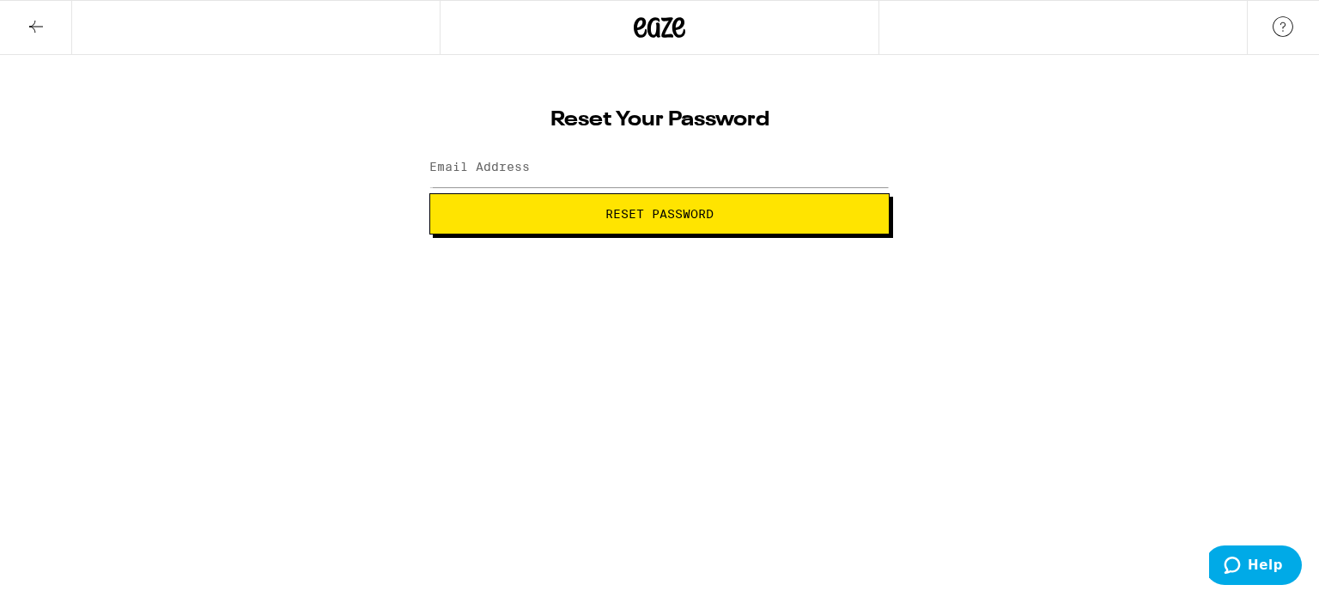
click at [501, 161] on label "Email Address" at bounding box center [479, 167] width 100 height 14
type input "[EMAIL_ADDRESS][DOMAIN_NAME]"
click at [554, 212] on span "Reset Password" at bounding box center [659, 214] width 431 height 12
click at [467, 205] on button "Submit" at bounding box center [659, 213] width 460 height 41
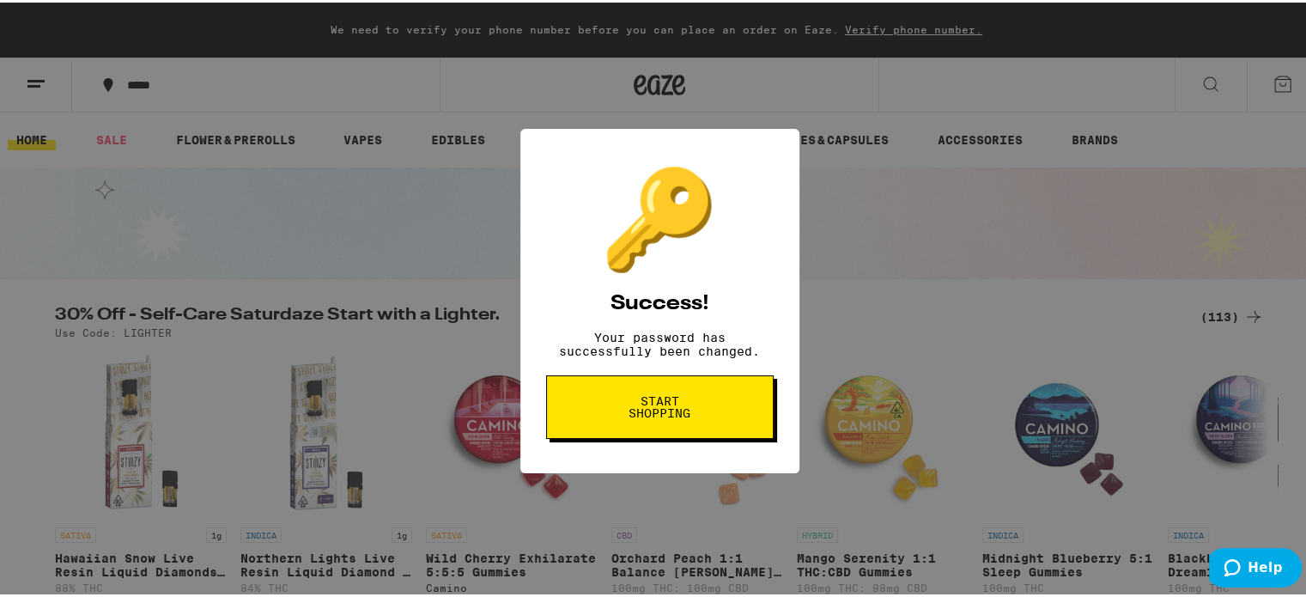
click at [673, 407] on span "Start shopping" at bounding box center [660, 405] width 88 height 24
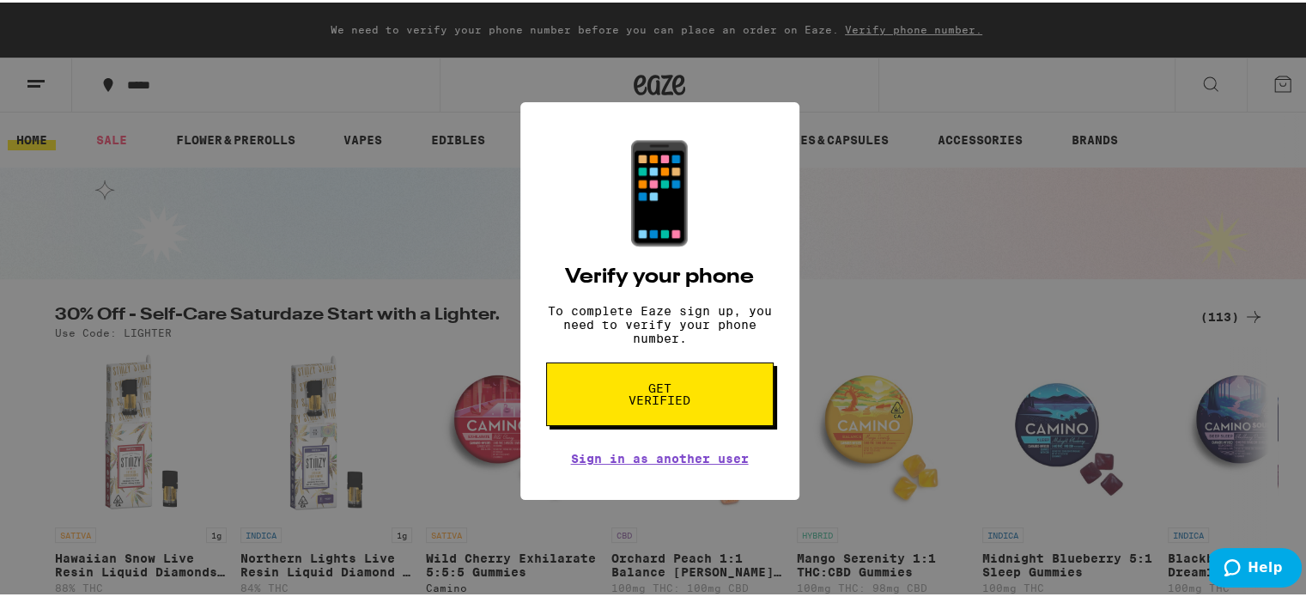
click at [673, 404] on span "Get verified" at bounding box center [660, 392] width 88 height 24
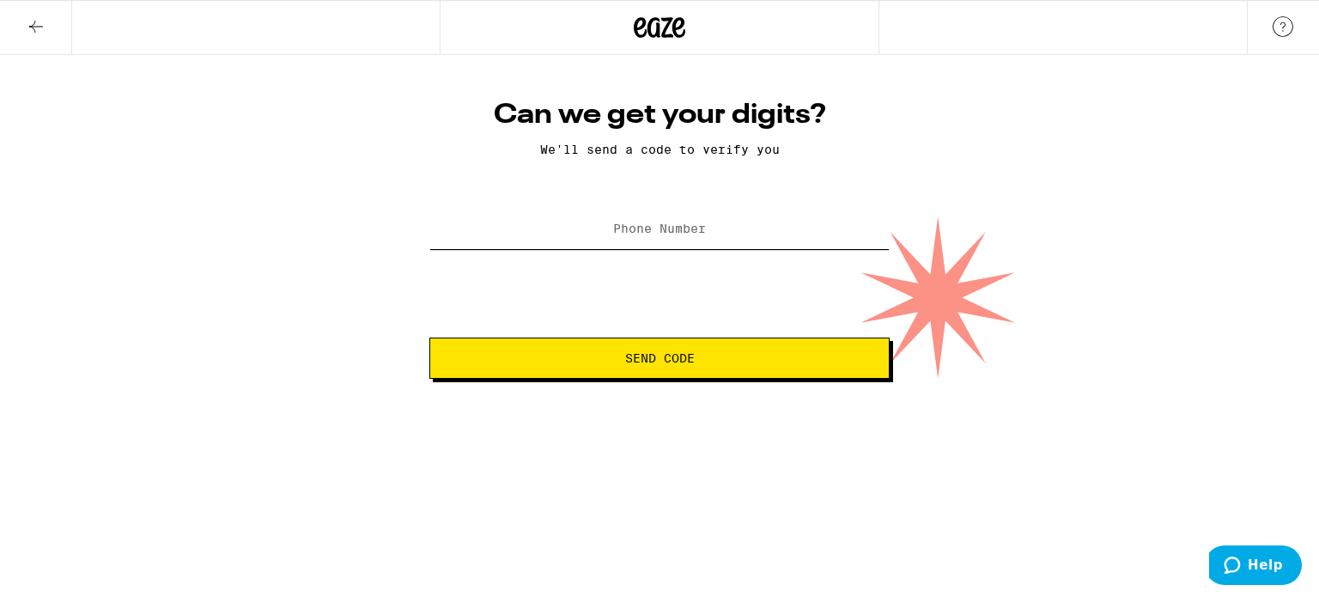
click at [627, 216] on input "Phone Number" at bounding box center [659, 229] width 460 height 39
type input "[PHONE_NUMBER]"
click at [612, 356] on span "Send Code" at bounding box center [659, 358] width 431 height 12
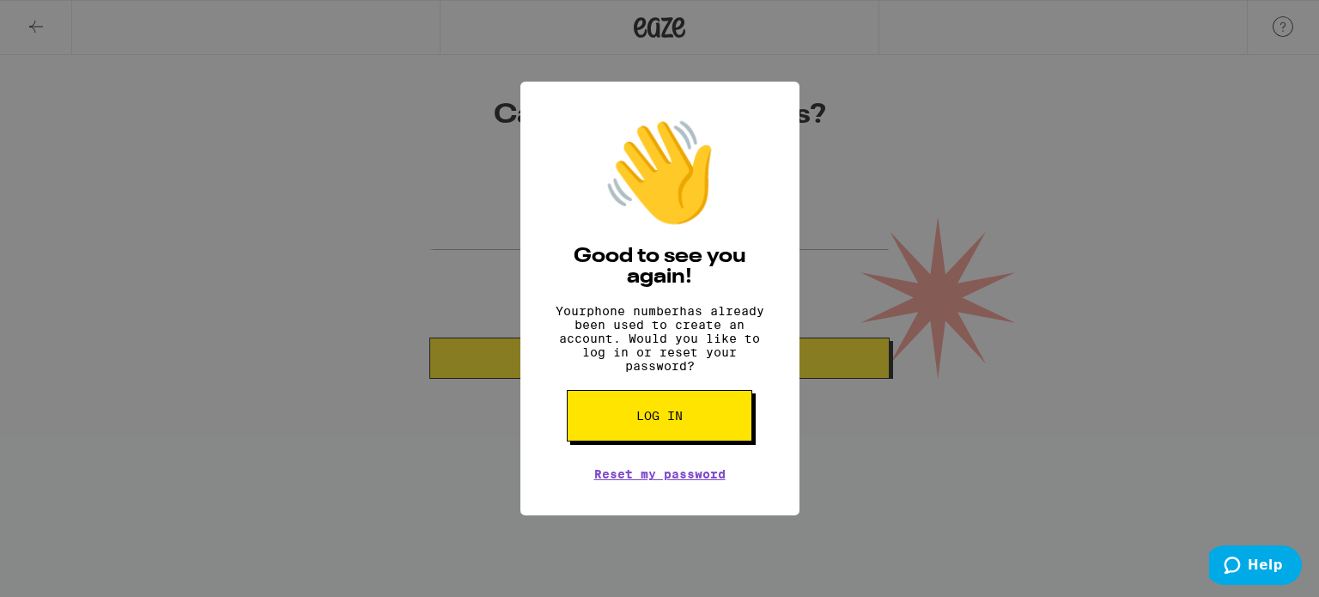
click at [679, 417] on button "Log in" at bounding box center [660, 416] width 186 height 52
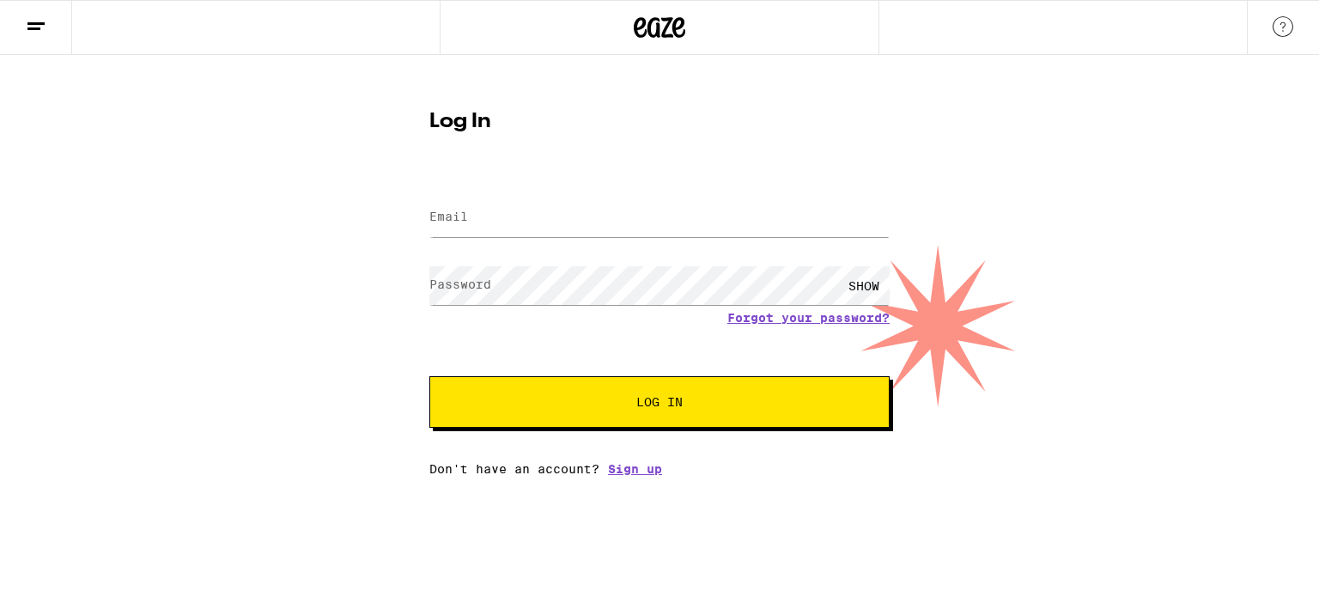
click at [553, 186] on form "Email Email Password Password SHOW Forgot your password? Log In" at bounding box center [659, 301] width 460 height 253
click at [547, 211] on input "Email" at bounding box center [659, 217] width 460 height 39
type input "[EMAIL_ADDRESS][DOMAIN_NAME]"
click at [798, 398] on span "Log In" at bounding box center [659, 402] width 321 height 12
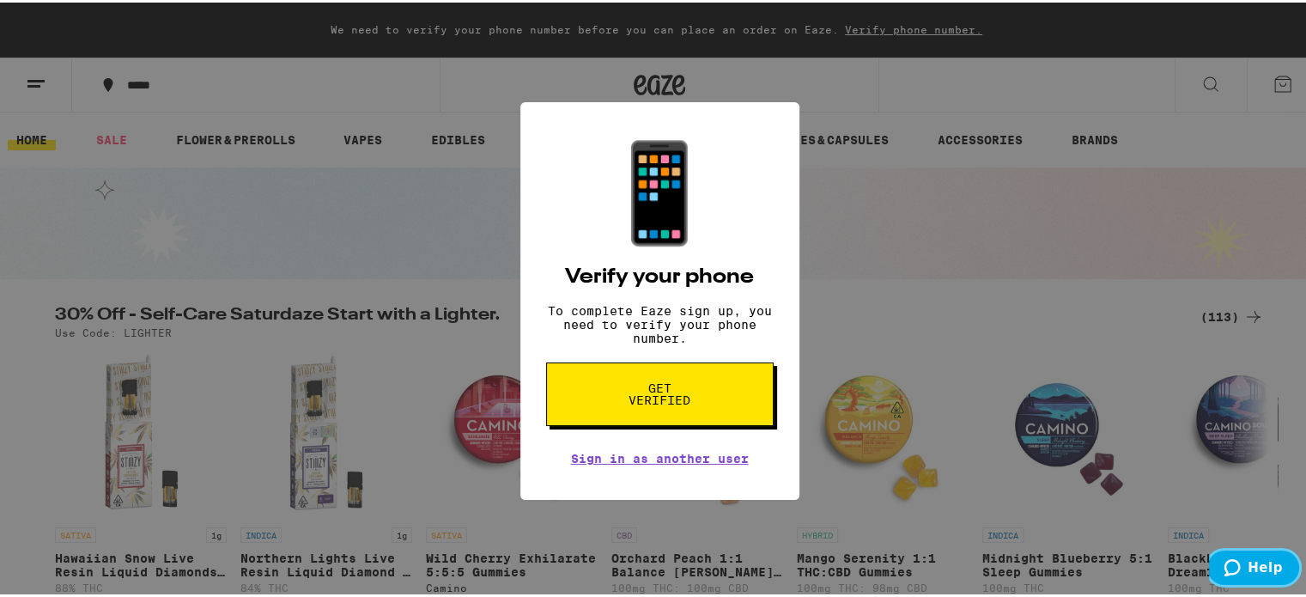
click at [1252, 568] on span "Help" at bounding box center [1265, 567] width 35 height 15
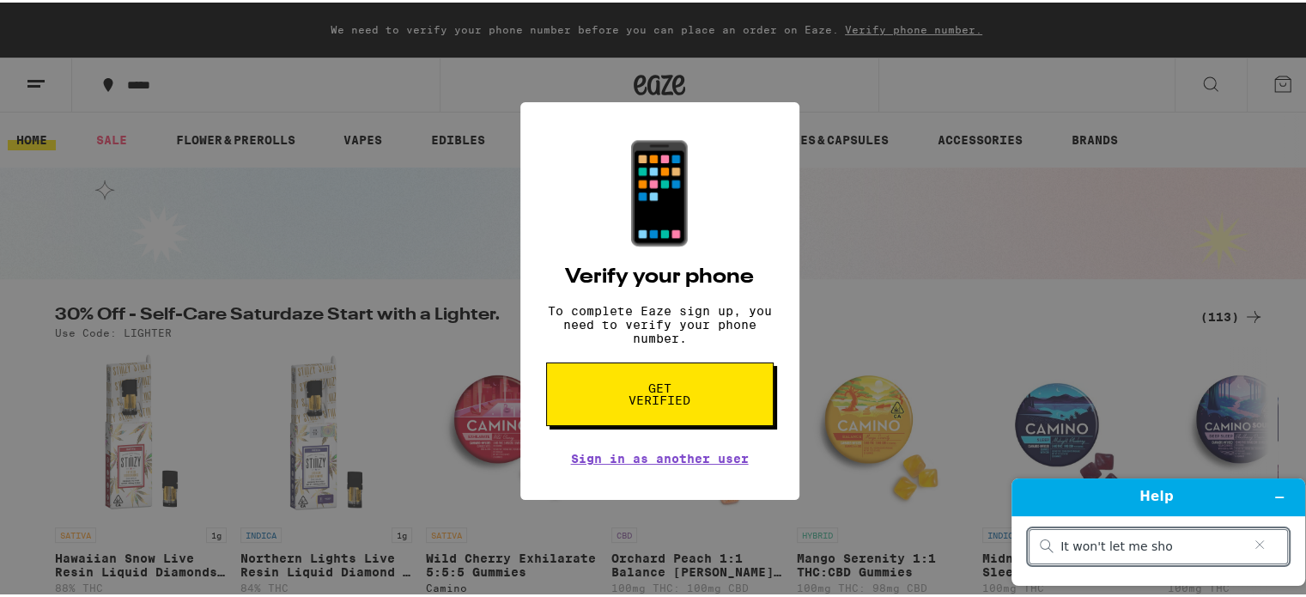
type input "It won't let me shop"
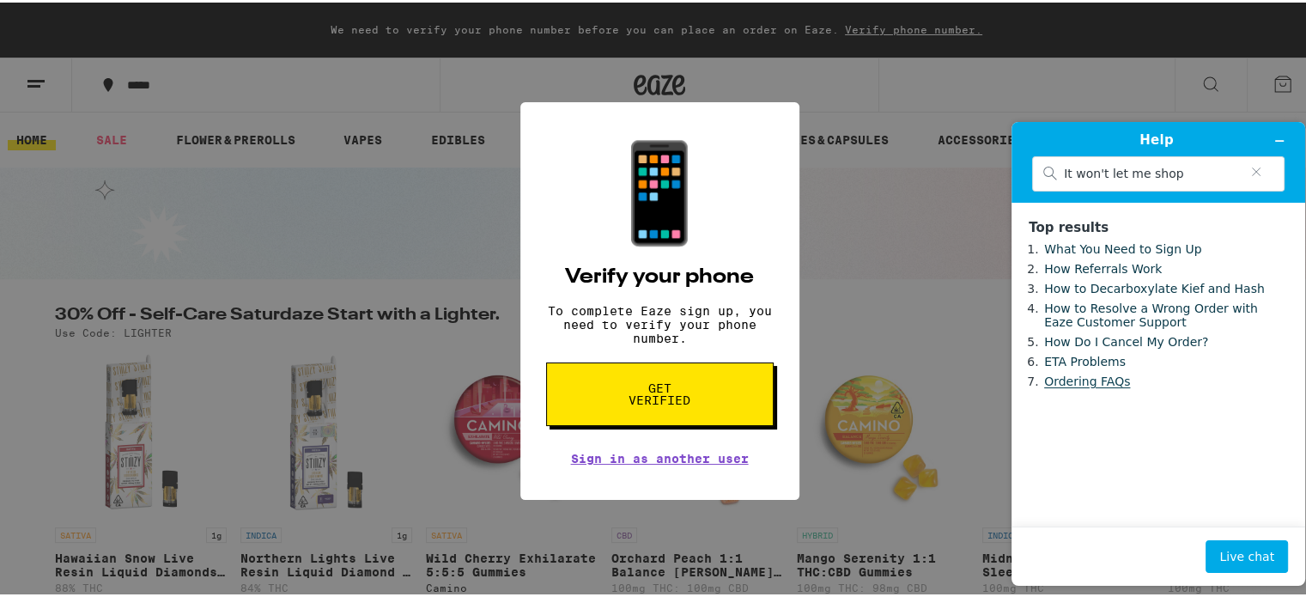
click at [1073, 388] on link "Ordering FAQs" at bounding box center [1087, 381] width 86 height 14
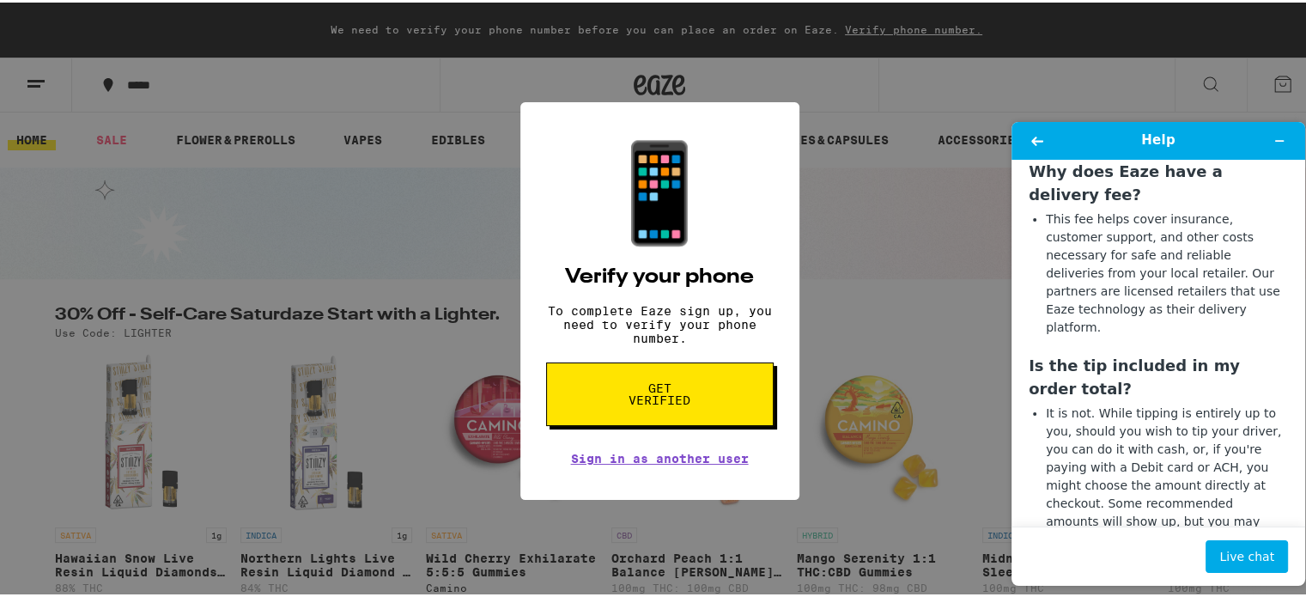
scroll to position [2587, 0]
click at [1034, 140] on icon "Back" at bounding box center [1038, 141] width 12 height 9
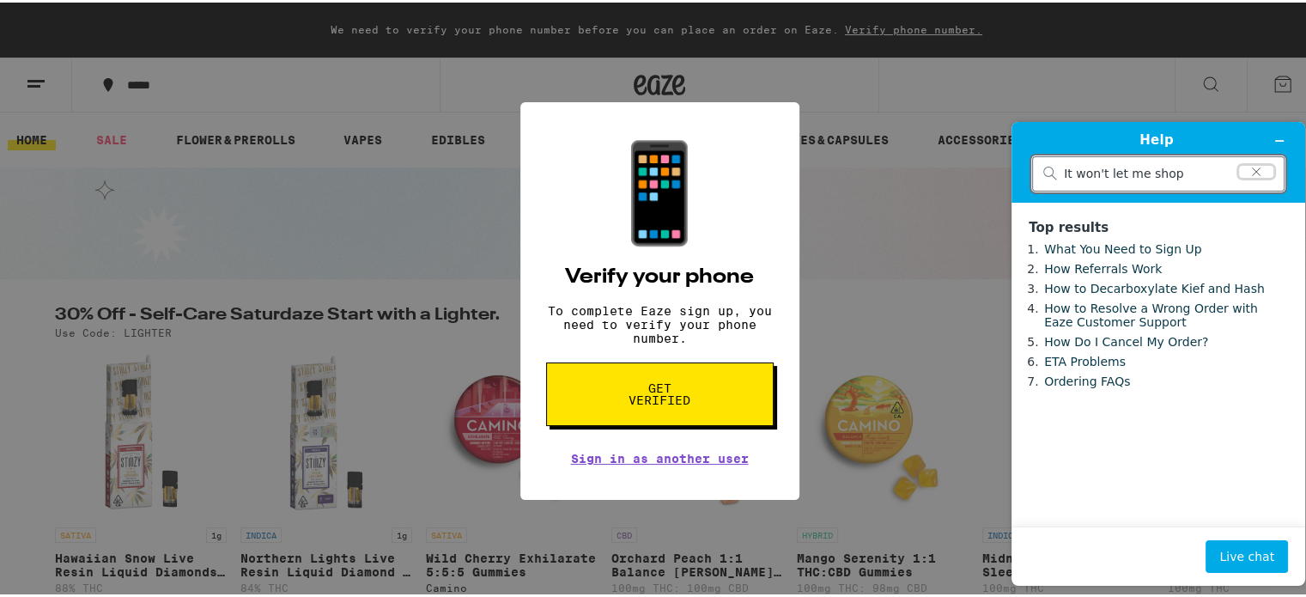
click at [1257, 172] on icon "Clear search" at bounding box center [1257, 172] width 8 height 8
click at [1280, 135] on icon "Minimize widget" at bounding box center [1280, 141] width 12 height 12
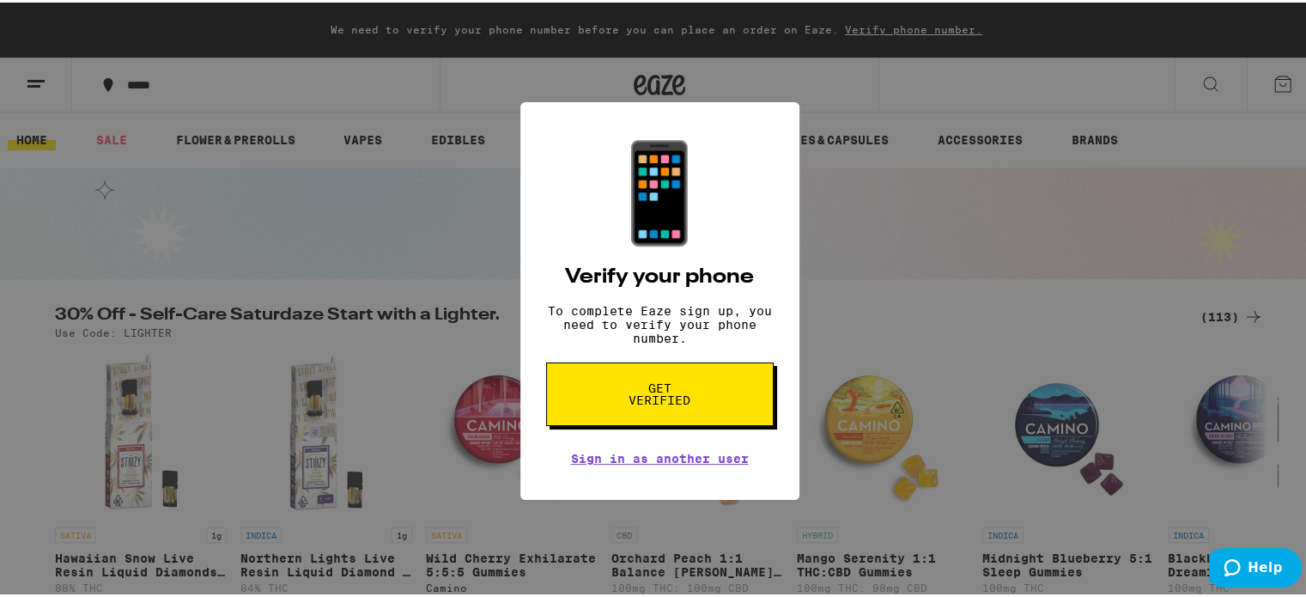
click at [719, 387] on button "Get verified" at bounding box center [660, 392] width 228 height 64
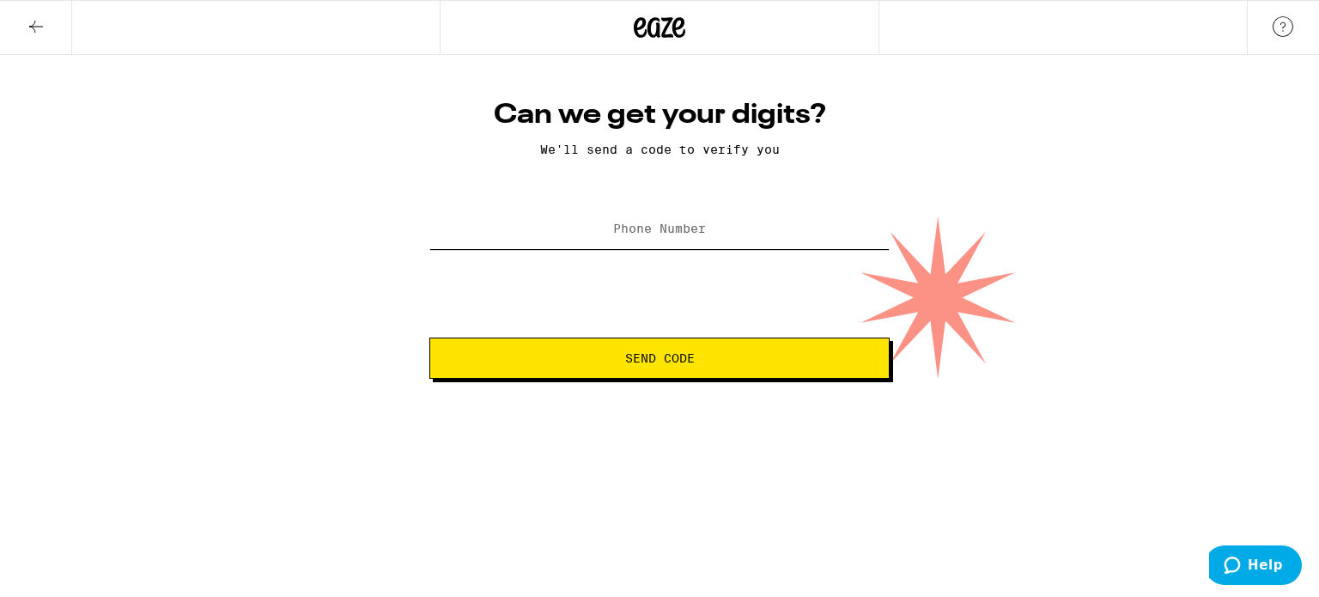
click at [698, 213] on input "Phone Number" at bounding box center [659, 229] width 460 height 39
type input "[PHONE_NUMBER]"
click at [618, 353] on span "Send Code" at bounding box center [659, 358] width 431 height 12
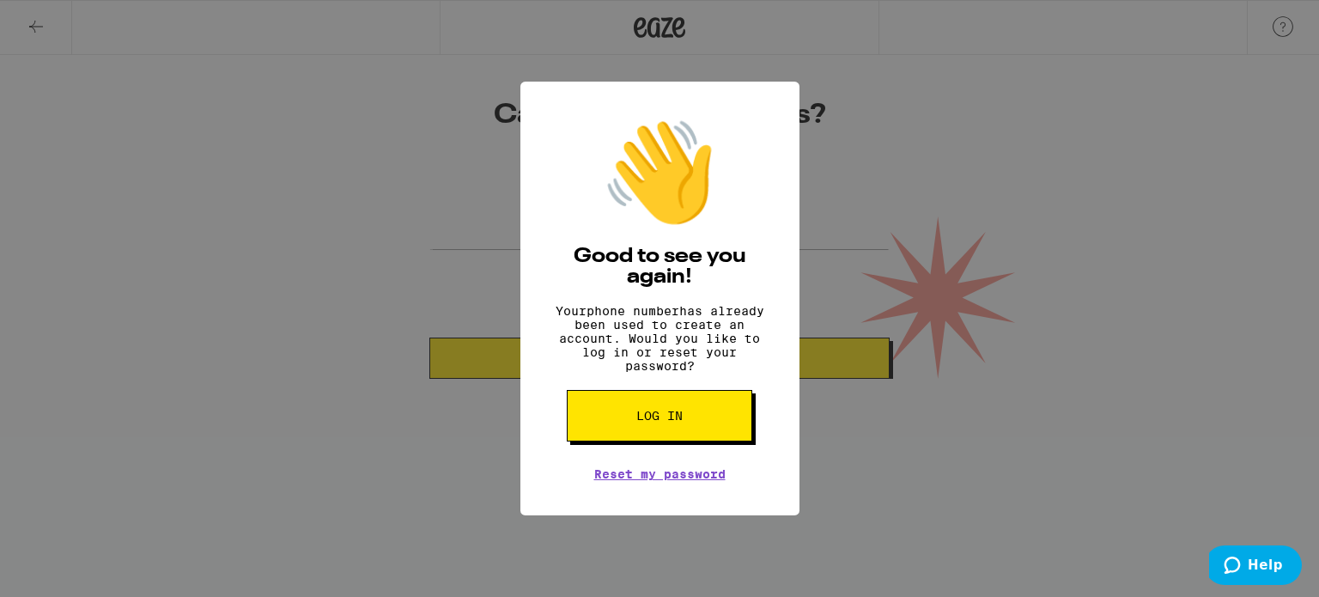
click at [648, 419] on button "Log in" at bounding box center [660, 416] width 186 height 52
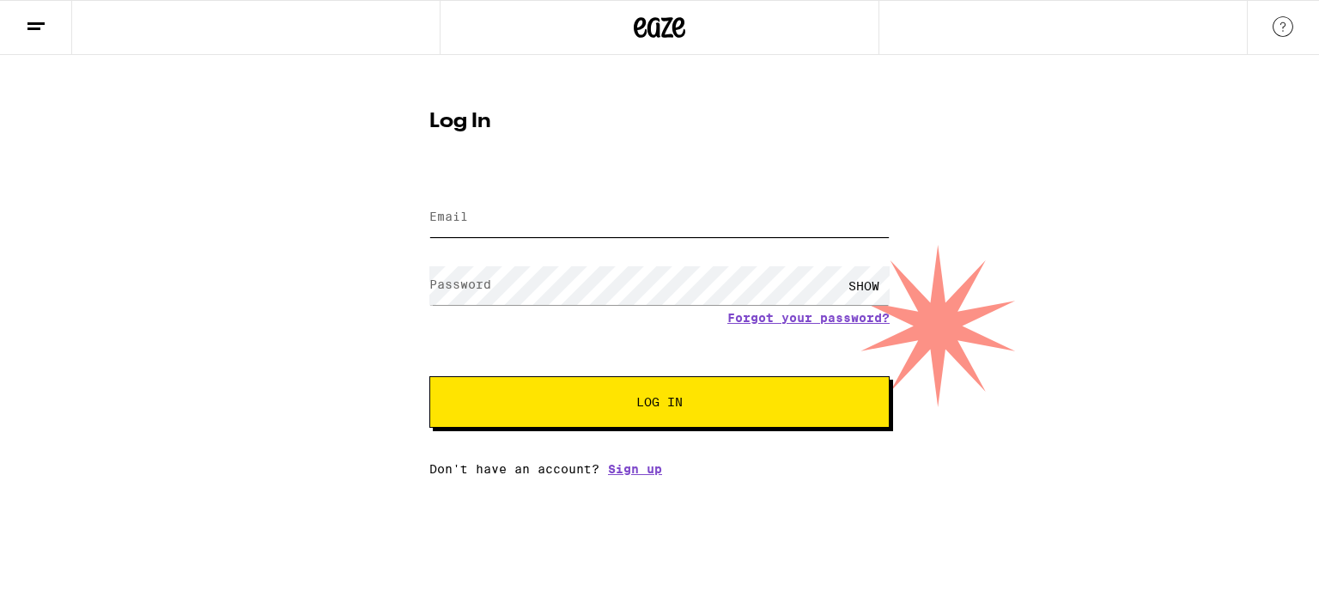
click at [553, 215] on input "Email" at bounding box center [659, 217] width 460 height 39
type input "[EMAIL_ADDRESS][DOMAIN_NAME]"
click at [505, 396] on button "Log In" at bounding box center [659, 402] width 460 height 52
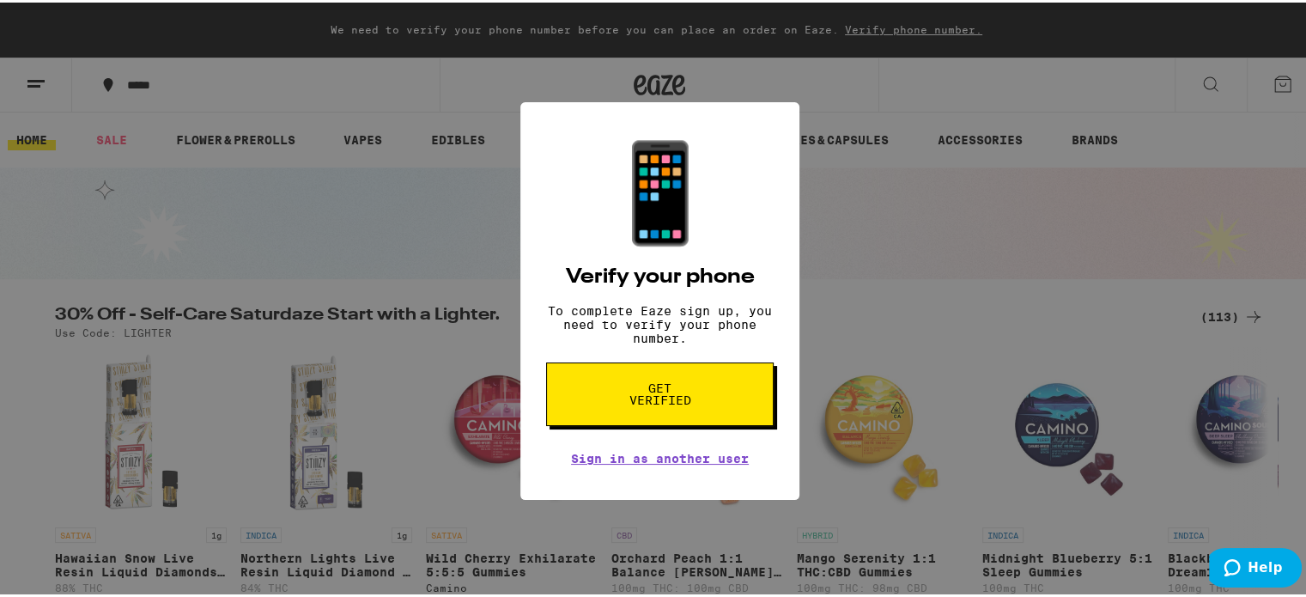
click at [639, 388] on button "Get verified" at bounding box center [660, 392] width 228 height 64
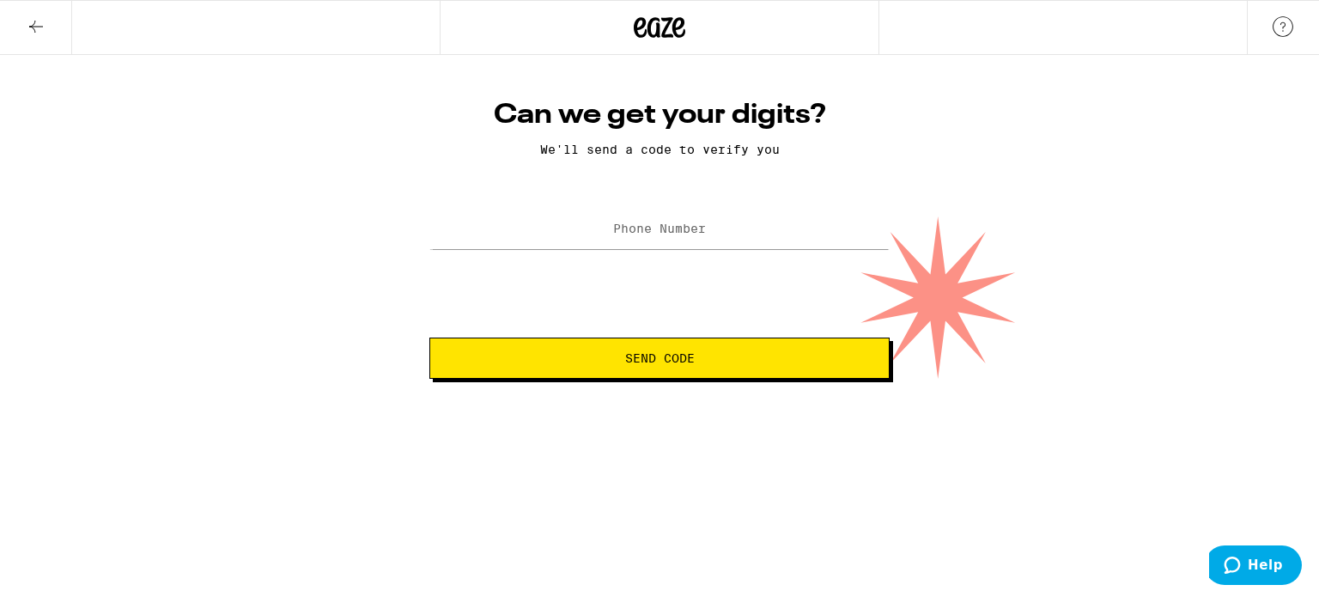
click at [636, 222] on label "Phone Number" at bounding box center [659, 229] width 93 height 14
type input "[PHONE_NUMBER]"
click at [572, 356] on span "Send Code" at bounding box center [659, 358] width 431 height 12
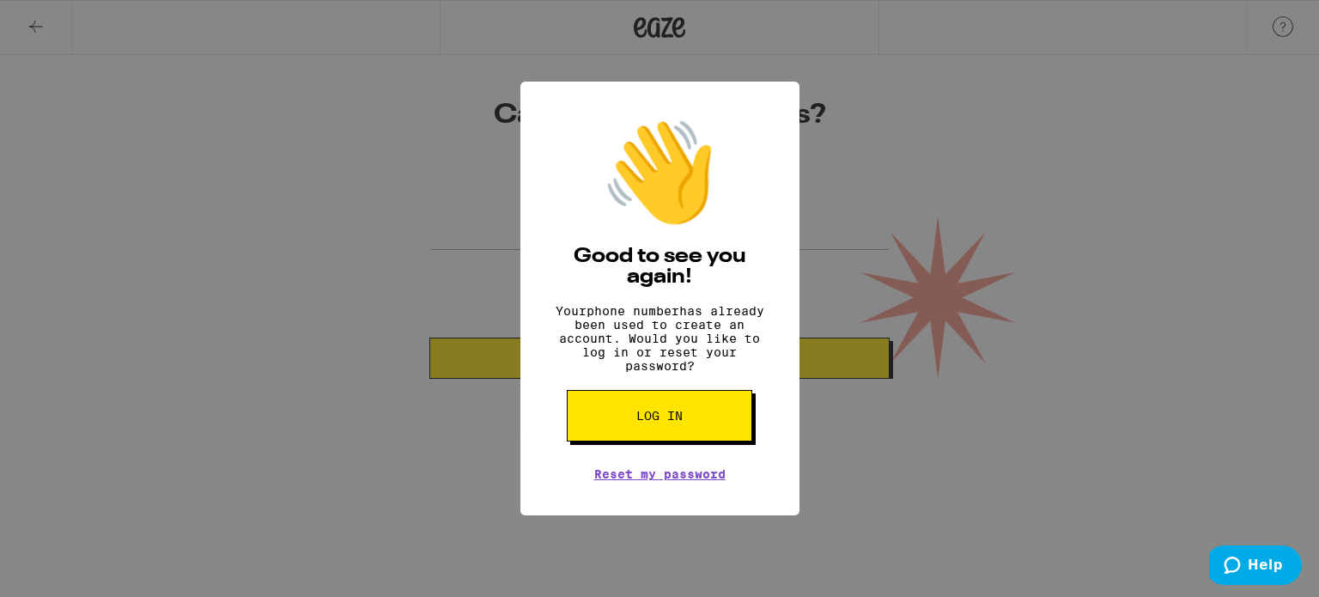
click at [630, 418] on button "Log in" at bounding box center [660, 416] width 186 height 52
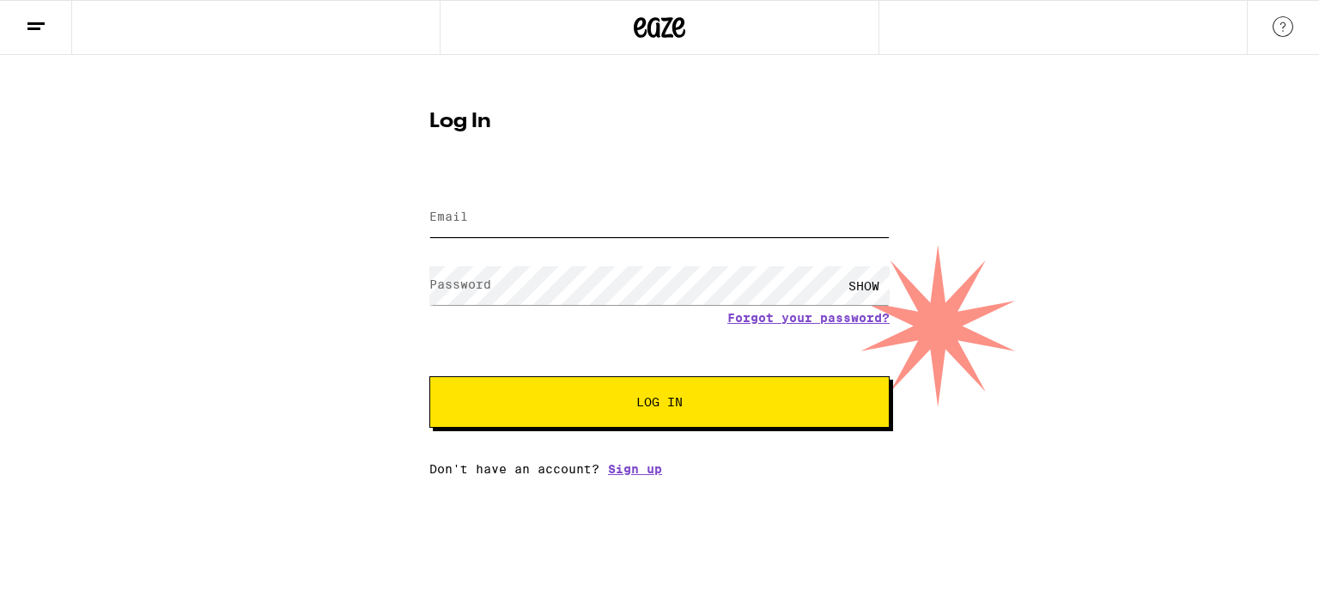
click at [513, 210] on input "Email" at bounding box center [659, 217] width 460 height 39
type input "[EMAIL_ADDRESS][DOMAIN_NAME]"
click at [543, 393] on button "Log In" at bounding box center [659, 402] width 460 height 52
click at [535, 229] on input "Email" at bounding box center [659, 217] width 460 height 39
type input "[EMAIL_ADDRESS][DOMAIN_NAME]"
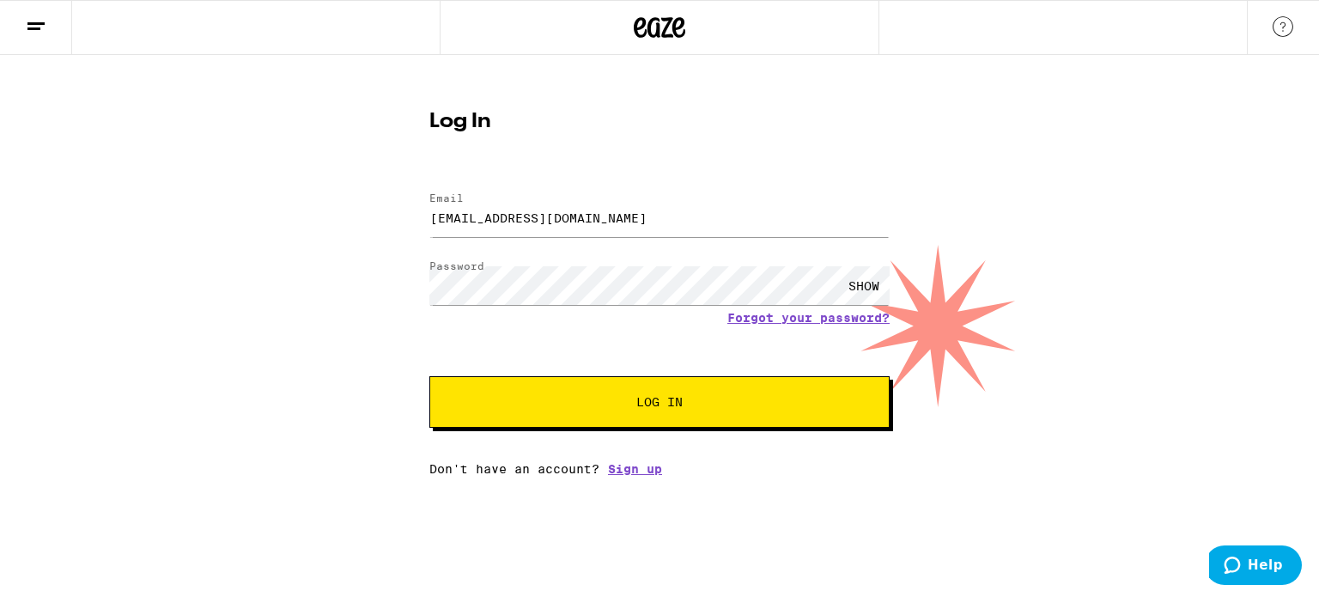
click at [478, 391] on button "Log In" at bounding box center [659, 402] width 460 height 52
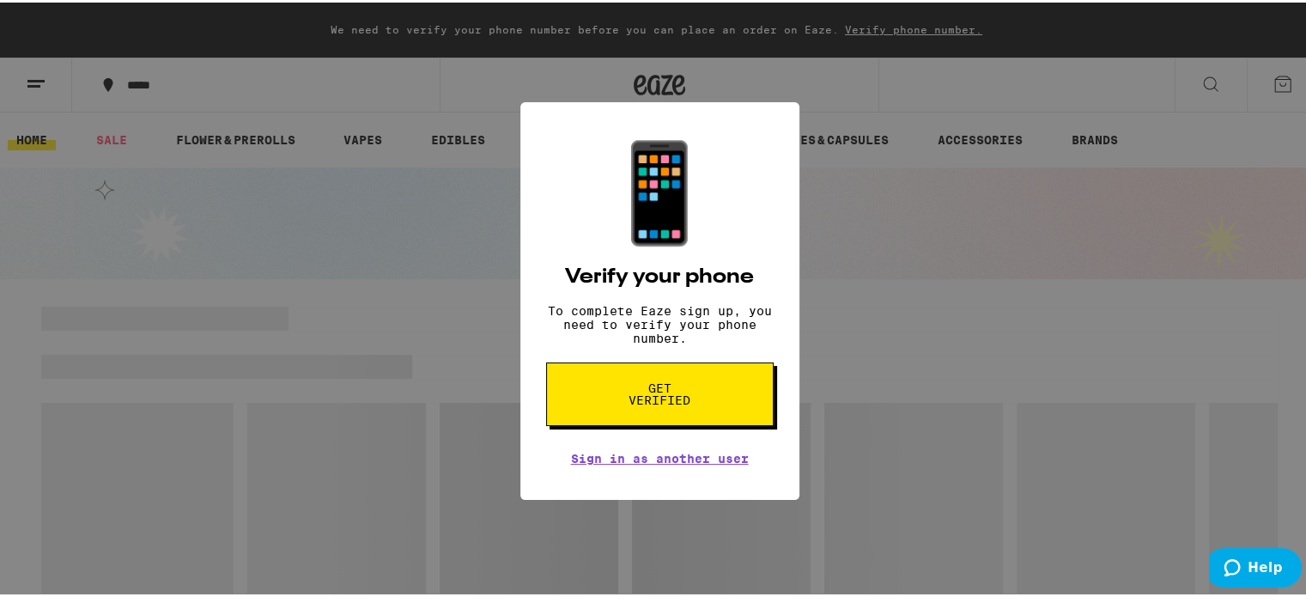
click at [624, 389] on button "Get verified" at bounding box center [660, 392] width 228 height 64
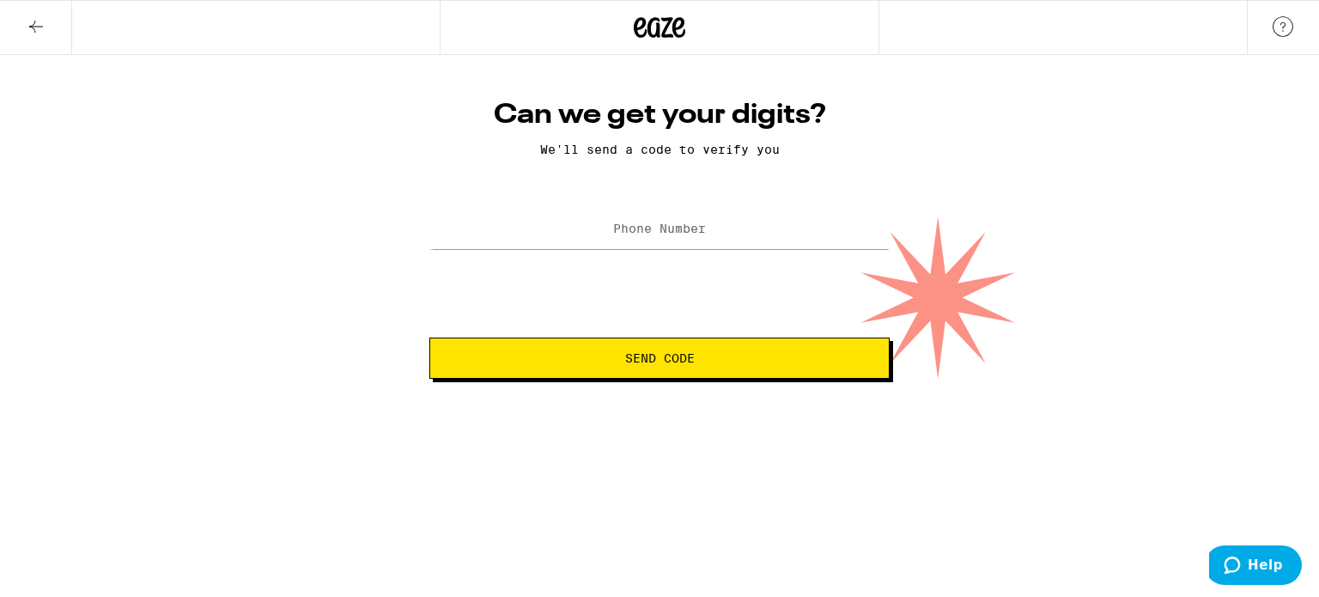
click at [625, 207] on div at bounding box center [659, 229] width 460 height 51
click at [630, 225] on label "Phone Number" at bounding box center [659, 229] width 93 height 14
type input "[PHONE_NUMBER]"
click at [611, 349] on button "Send Code" at bounding box center [659, 358] width 460 height 41
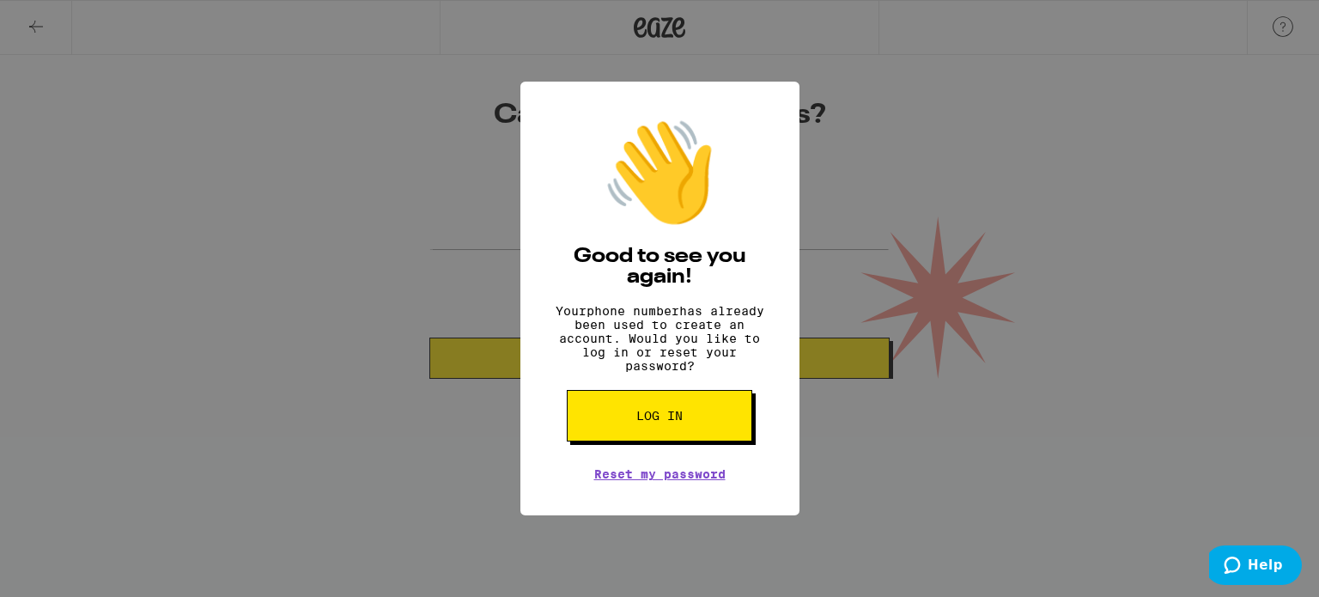
click at [636, 418] on button "Log in" at bounding box center [660, 416] width 186 height 52
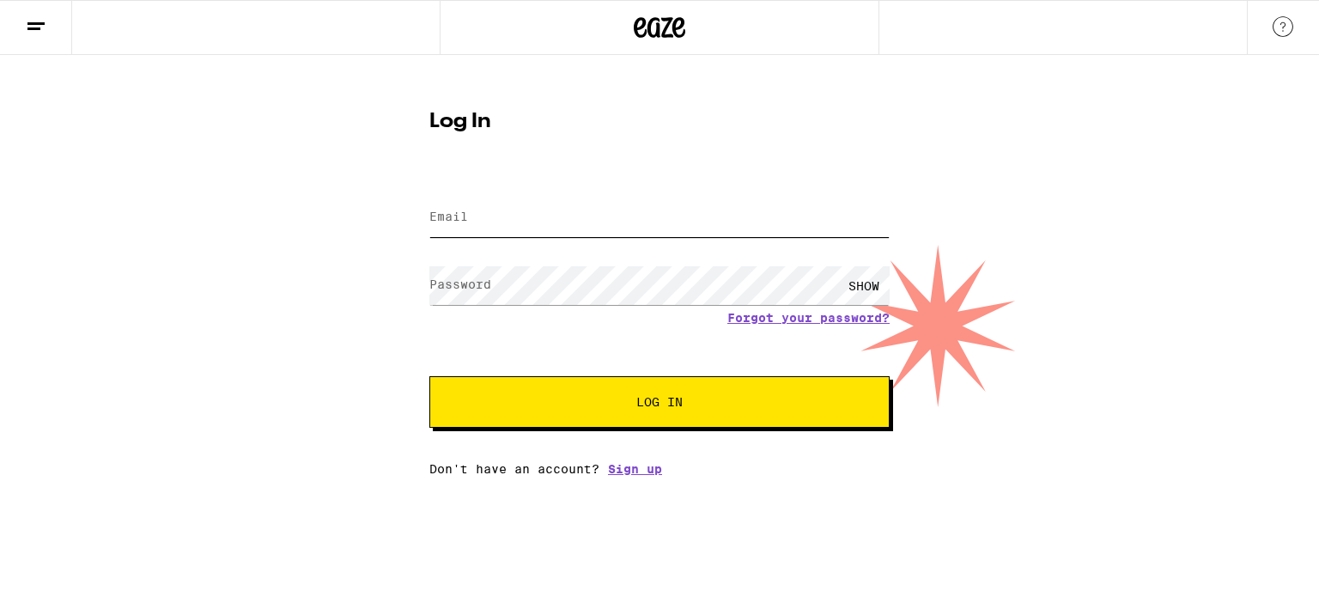
click at [557, 211] on input "Email" at bounding box center [659, 217] width 460 height 39
type input "[EMAIL_ADDRESS][DOMAIN_NAME]"
click at [464, 389] on button "Log In" at bounding box center [659, 402] width 460 height 52
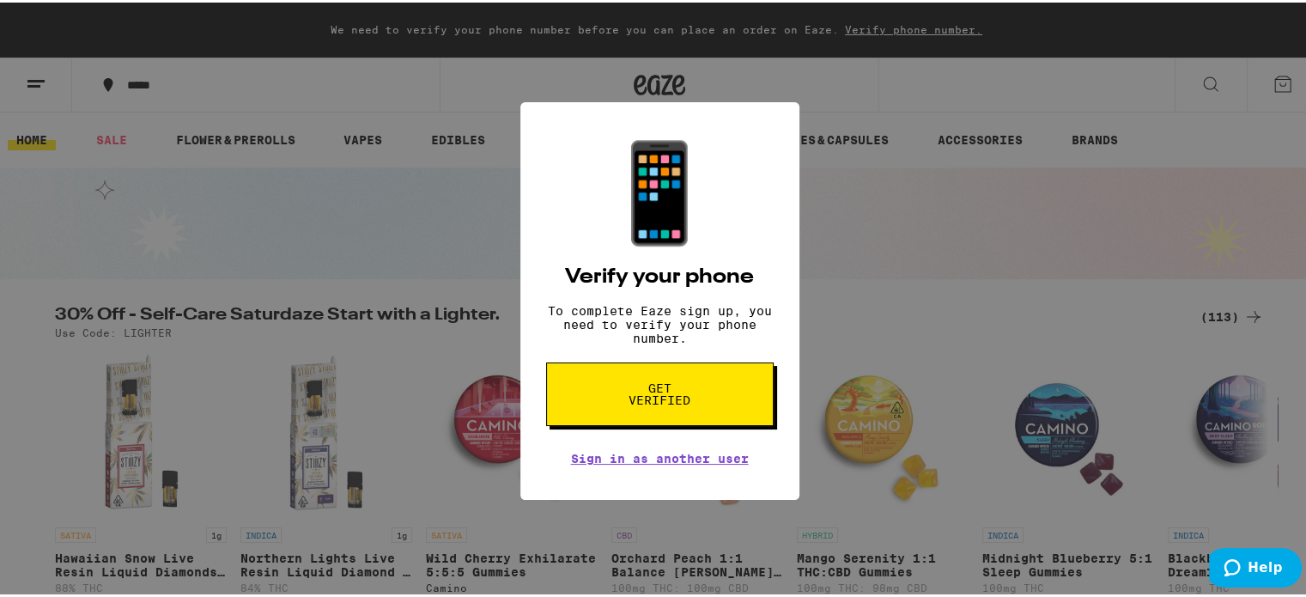
click at [770, 100] on div "📱 Verify your phone To complete Eaze sign up, you need to verify your phone num…" at bounding box center [659, 299] width 279 height 399
click at [594, 397] on button "Get verified" at bounding box center [660, 392] width 228 height 64
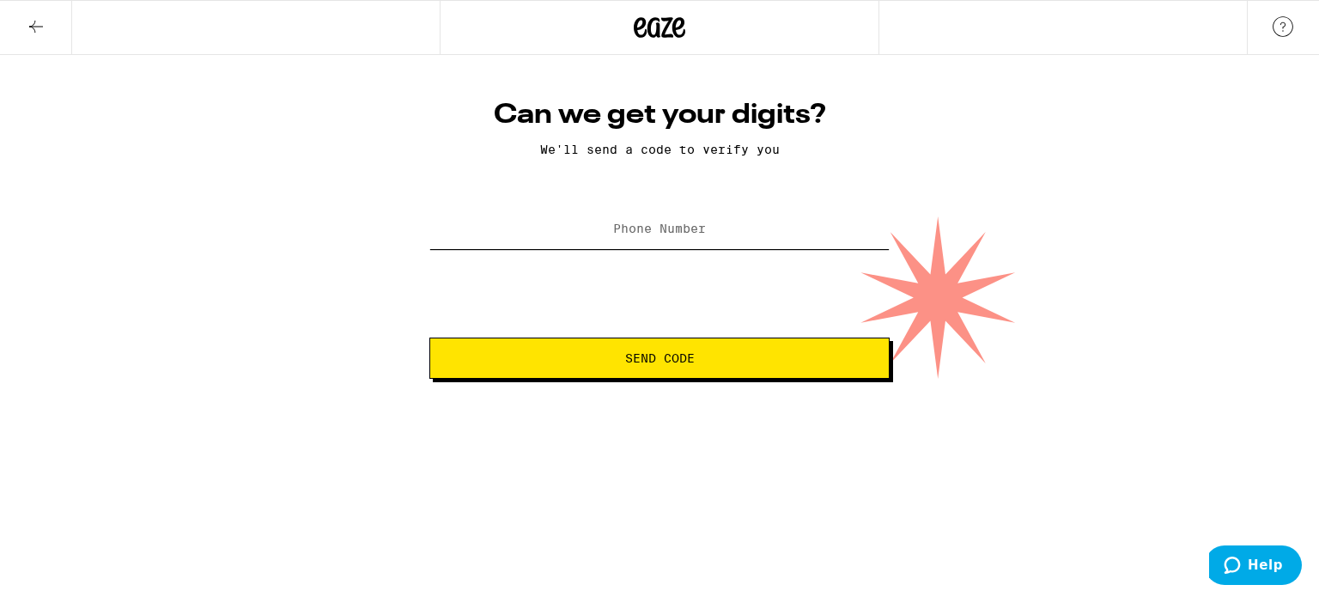
click at [587, 212] on input "Phone Number" at bounding box center [659, 229] width 460 height 39
type input "(916) 340-4751"
click at [581, 351] on button "Send Code" at bounding box center [659, 358] width 460 height 41
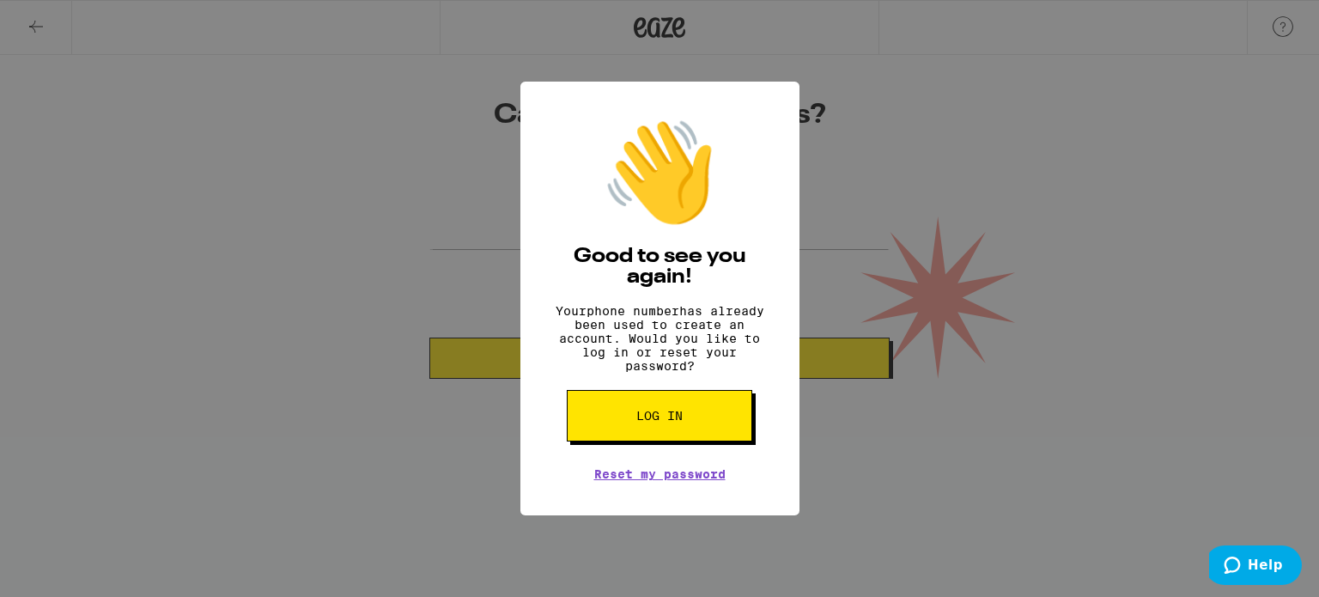
click at [651, 422] on span "Log in" at bounding box center [659, 416] width 46 height 12
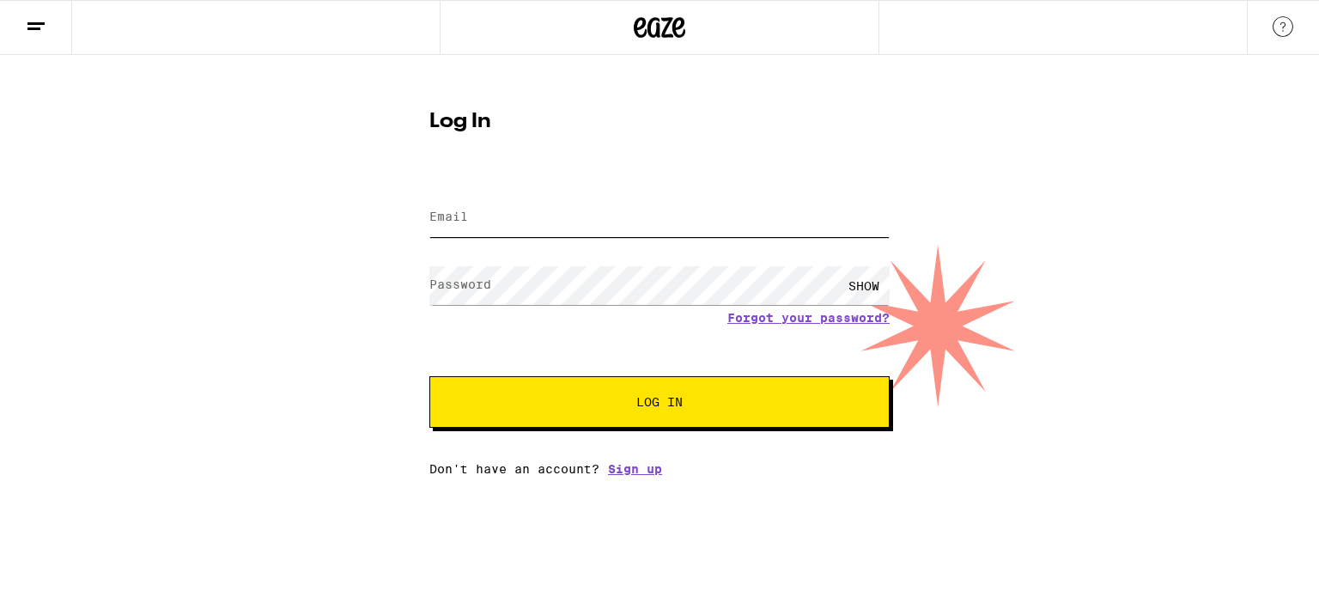
click at [544, 210] on input "Email" at bounding box center [659, 217] width 460 height 39
type input "kerichoate@gmail.com"
click at [554, 402] on span "Log In" at bounding box center [659, 402] width 321 height 12
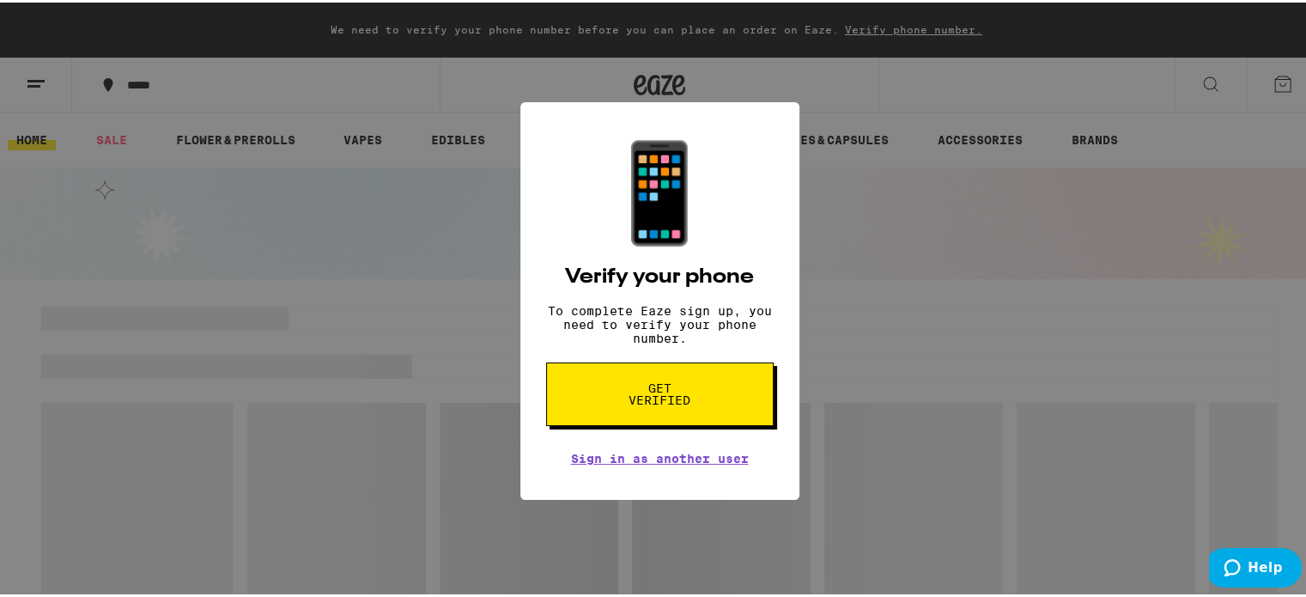
click at [554, 402] on button "Get verified" at bounding box center [660, 392] width 228 height 64
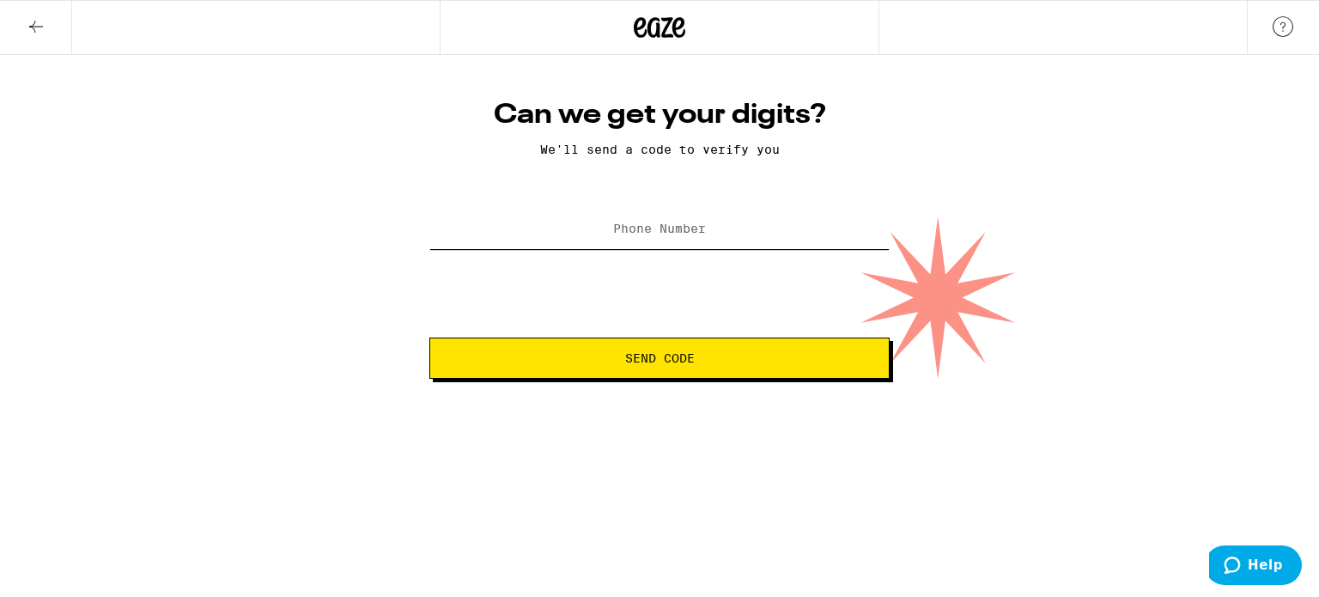
click at [574, 229] on input "Phone Number" at bounding box center [659, 229] width 460 height 39
type input "(916) 340-4751"
click at [590, 356] on span "Send Code" at bounding box center [659, 358] width 431 height 12
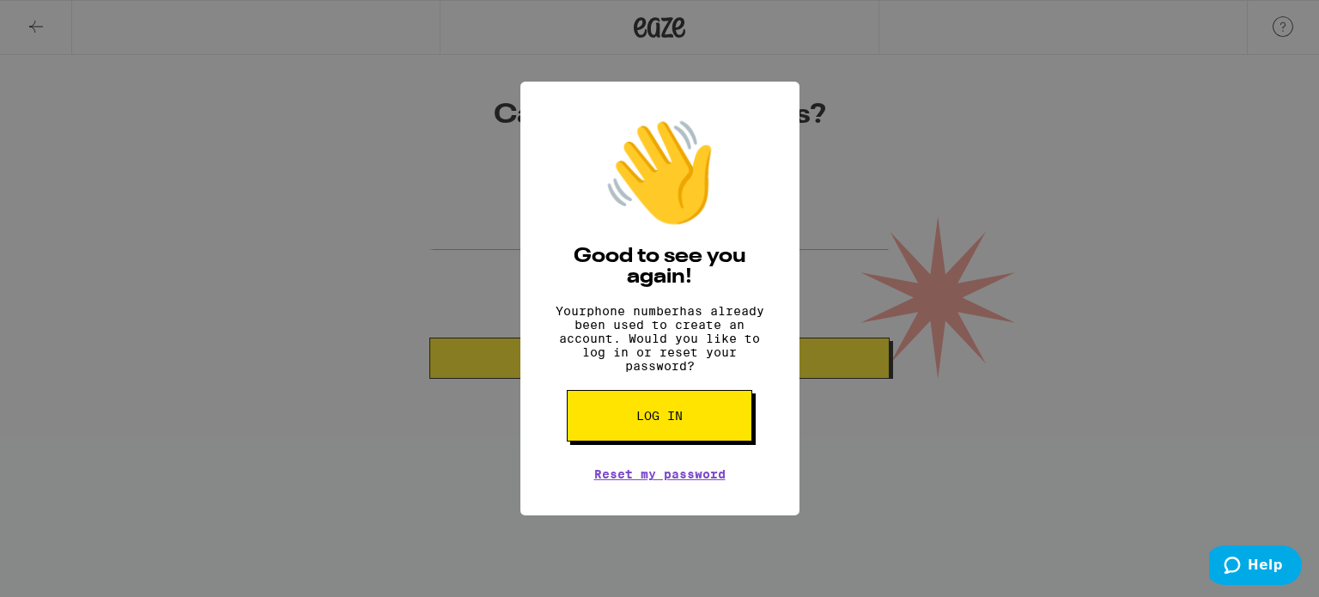
click at [641, 412] on button "Log in" at bounding box center [660, 416] width 186 height 52
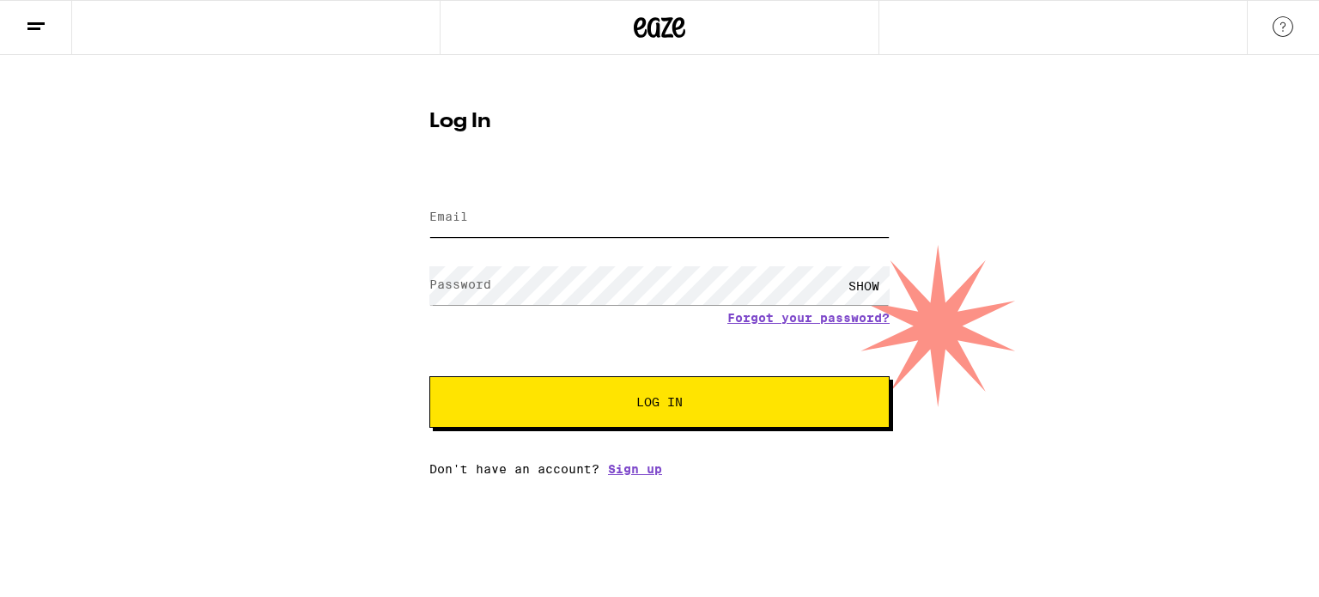
click at [490, 204] on input "Email" at bounding box center [659, 217] width 460 height 39
type input "kerichoate@gmail.com"
click at [467, 281] on label "Password" at bounding box center [460, 284] width 62 height 14
click at [441, 406] on button "Log In" at bounding box center [659, 402] width 460 height 52
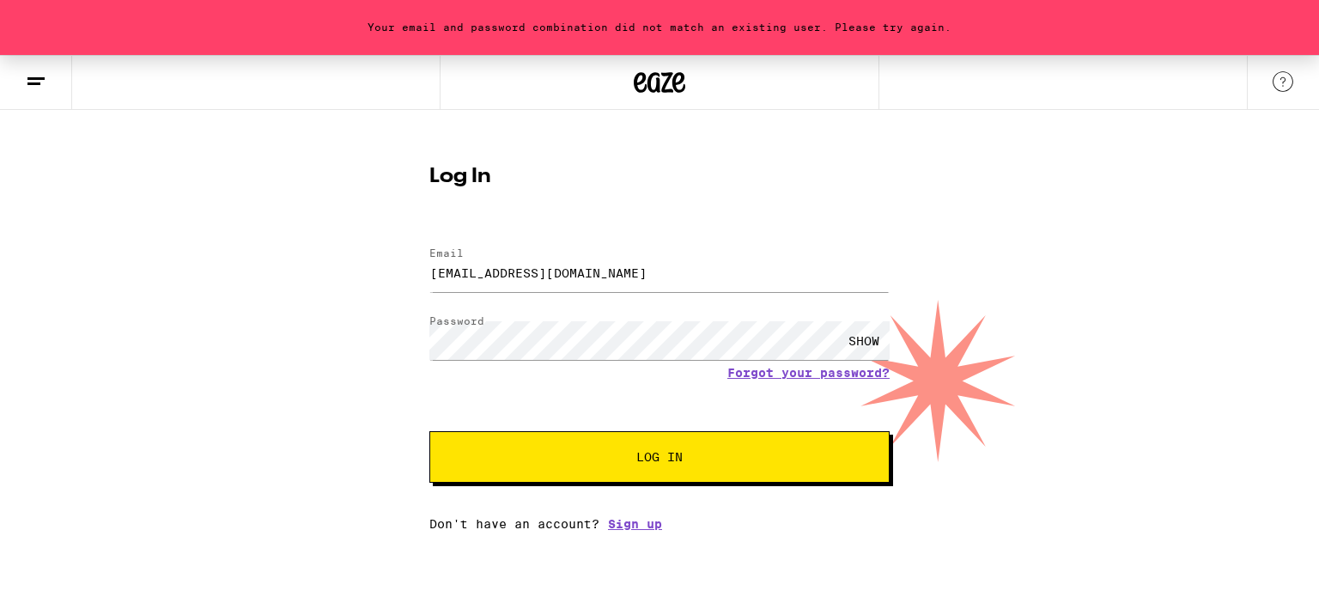
click at [522, 452] on span "Log In" at bounding box center [659, 457] width 321 height 12
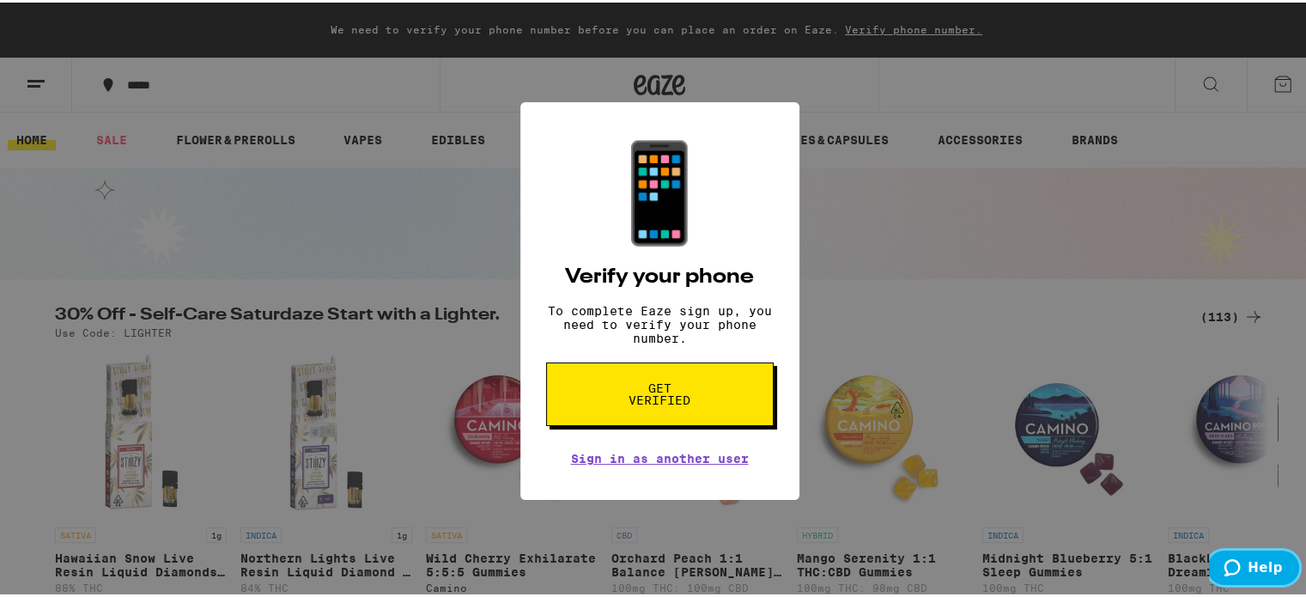
click at [1266, 565] on span "Help" at bounding box center [1265, 567] width 35 height 15
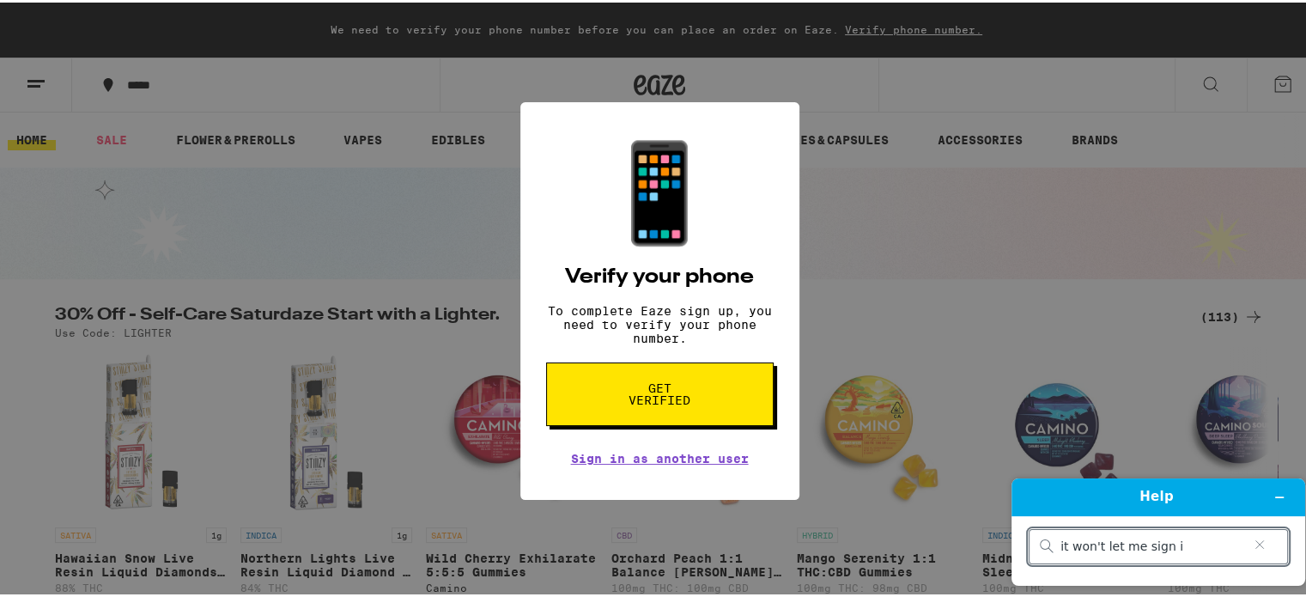
type input "it won't let me sign in"
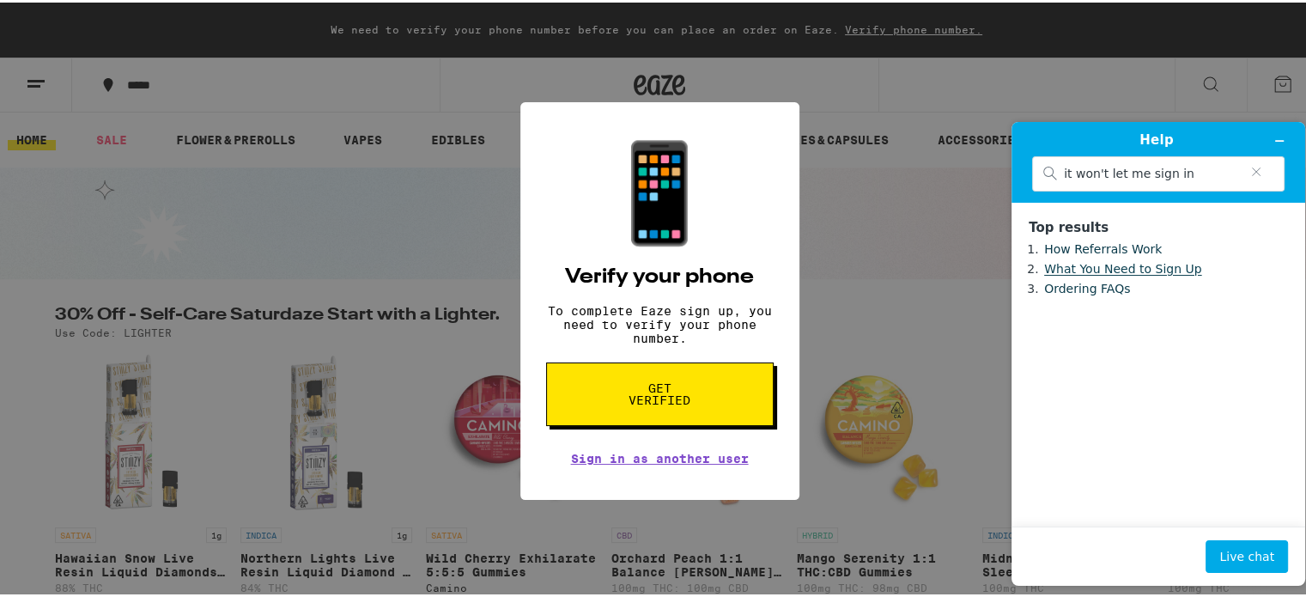
click at [1075, 272] on link "What You Need to Sign Up" at bounding box center [1122, 269] width 157 height 14
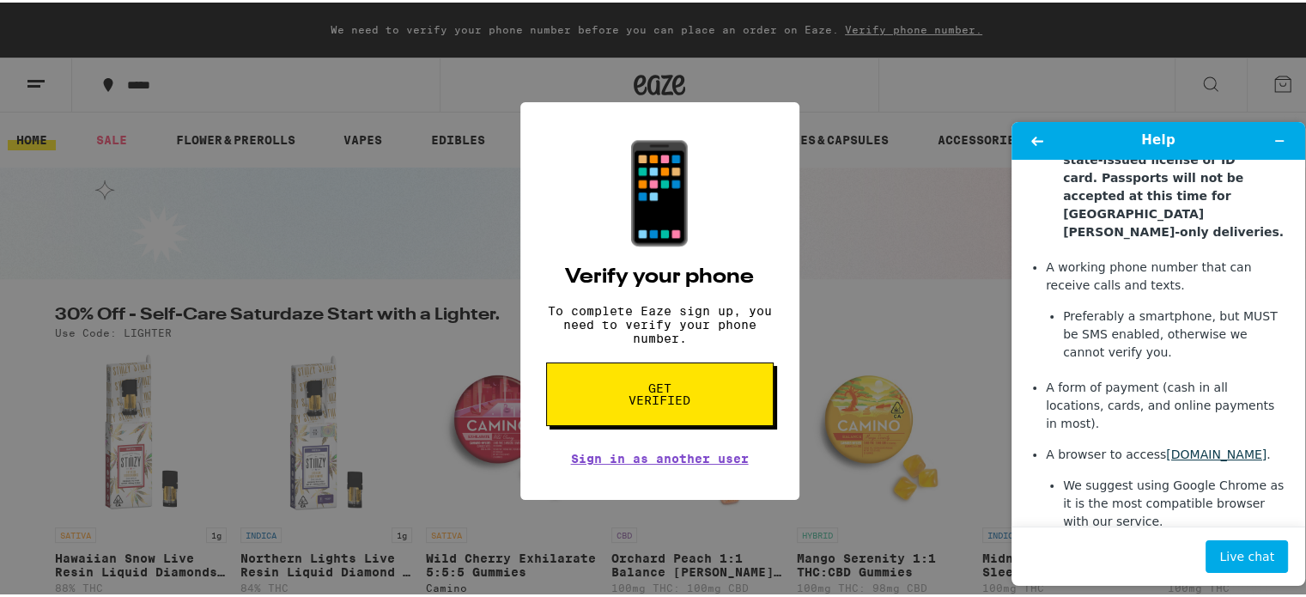
scroll to position [476, 0]
click at [1281, 136] on icon "Minimize widget" at bounding box center [1280, 141] width 12 height 12
